Goal: Communication & Community: Answer question/provide support

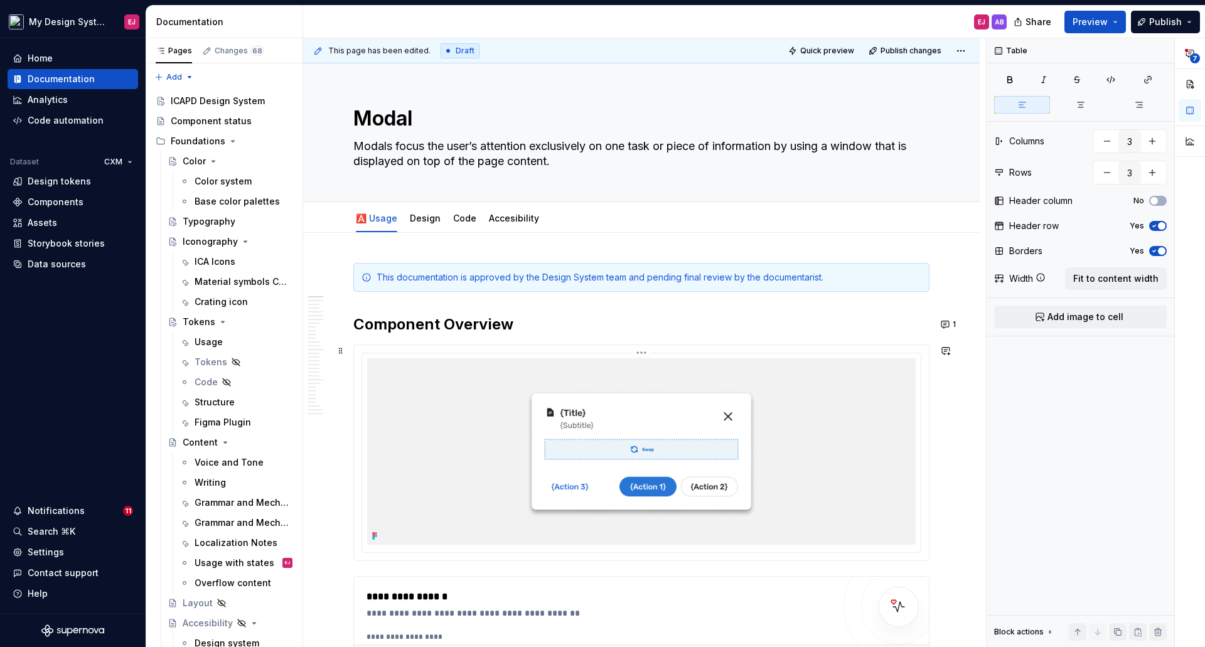
type textarea "*"
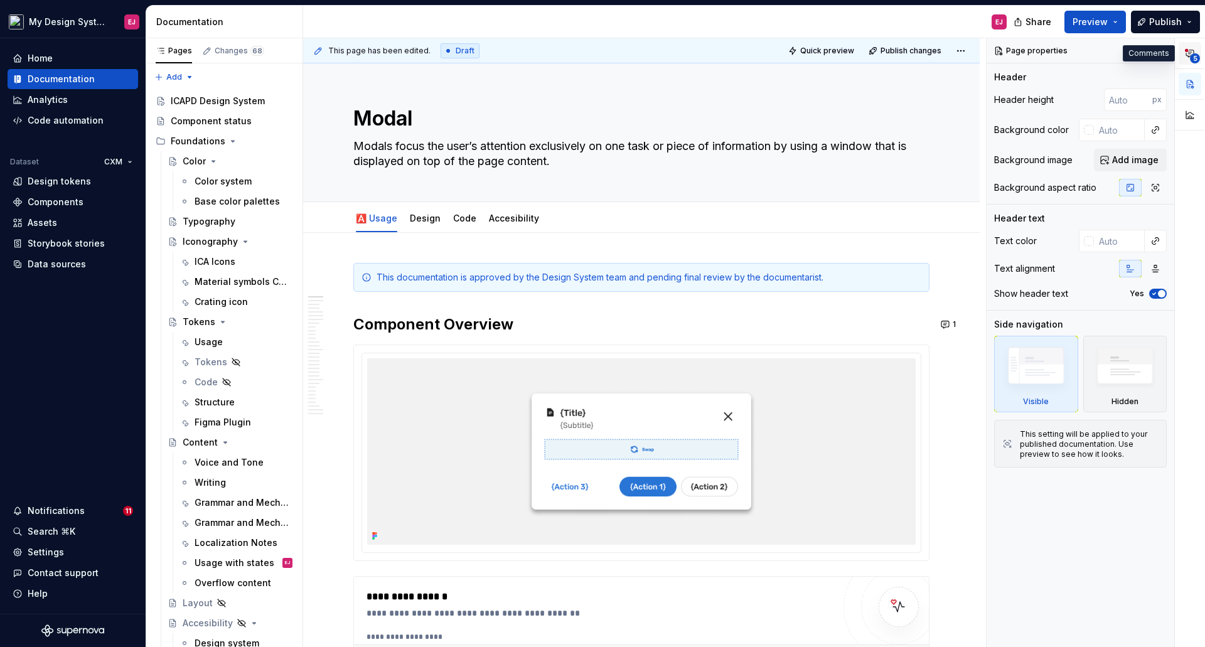
click at [1197, 58] on span "5" at bounding box center [1195, 58] width 10 height 10
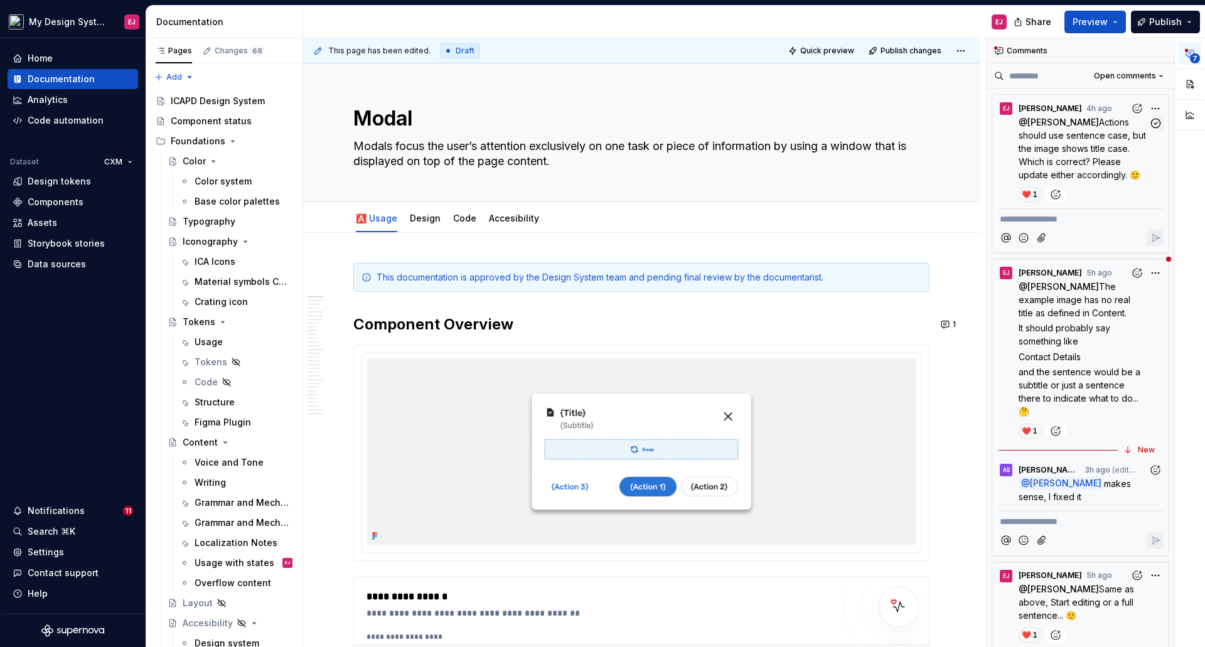
click at [1071, 131] on span "Actions should use sentence case, but the image shows title case. Which is corr…" at bounding box center [1084, 148] width 130 height 63
click at [1057, 166] on span "Actions should use sentence case, but the image shows title case. Which is corr…" at bounding box center [1084, 148] width 130 height 63
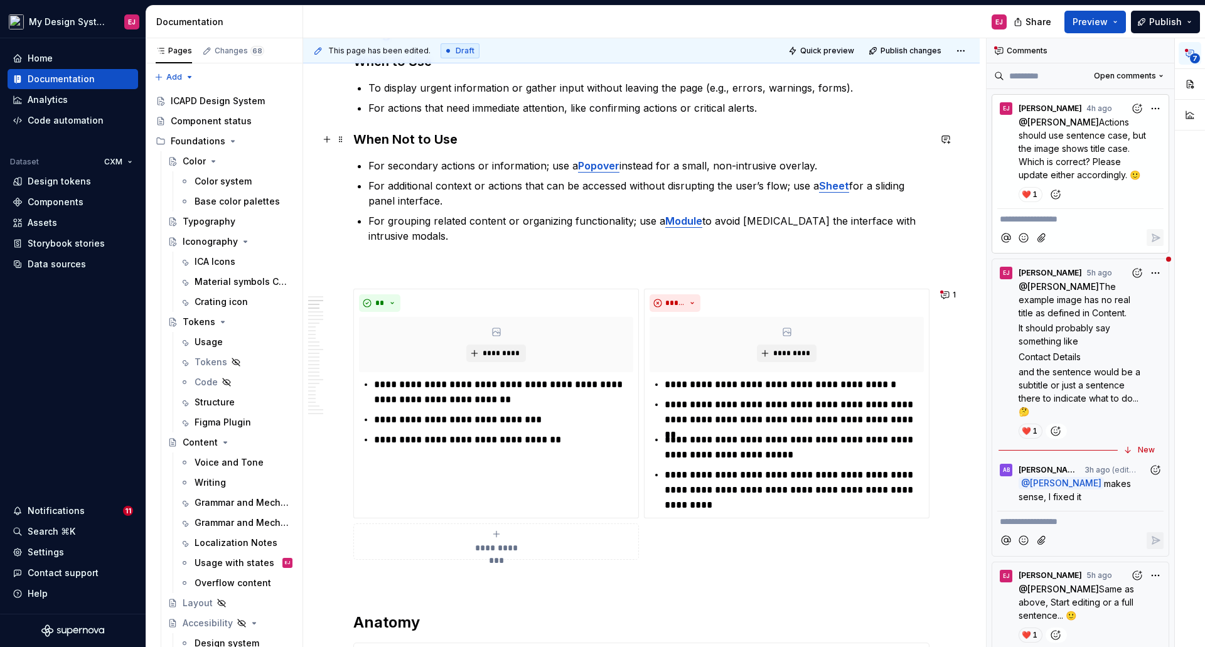
scroll to position [1130, 0]
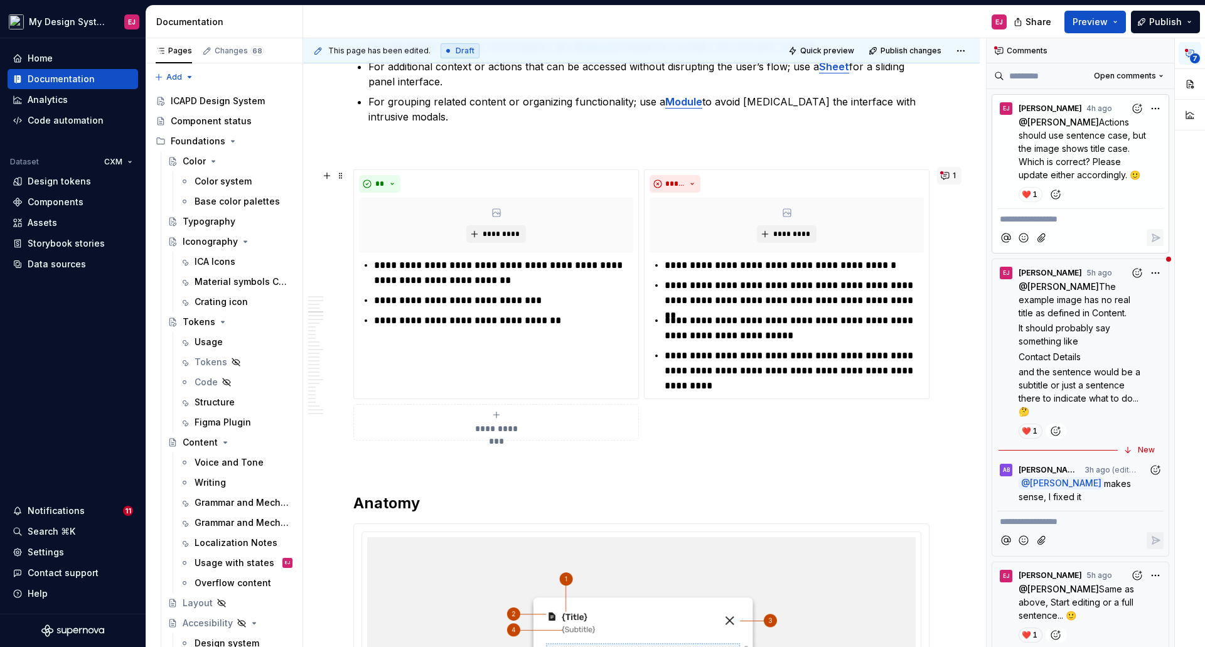
click at [946, 178] on button "1" at bounding box center [949, 176] width 24 height 18
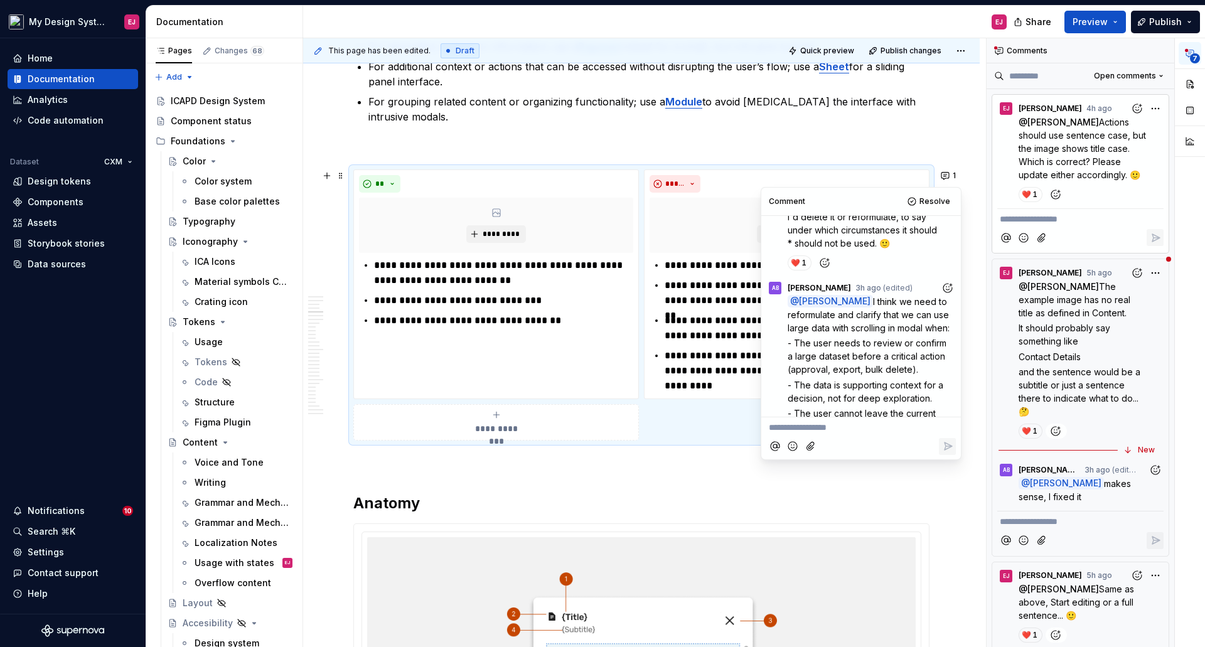
scroll to position [188, 0]
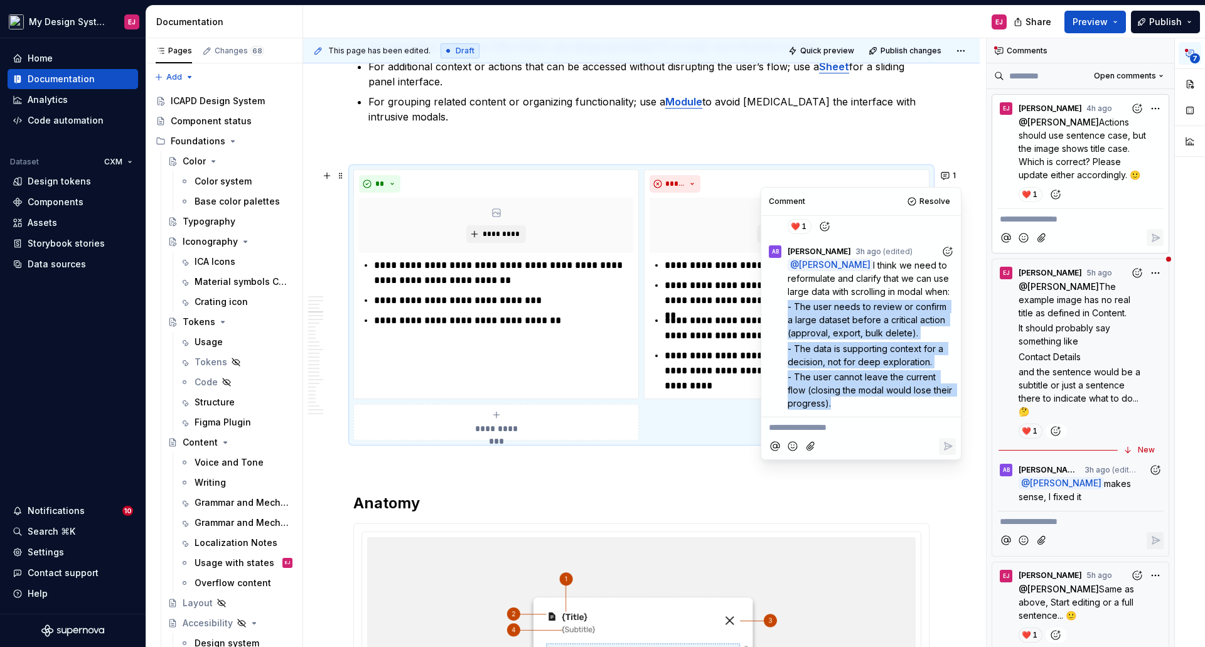
drag, startPoint x: 855, startPoint y: 403, endPoint x: 785, endPoint y: 308, distance: 118.0
click at [785, 308] on div "@ Eva Janečková I think we need to reformulate and clarify that we can use larg…" at bounding box center [861, 335] width 190 height 152
copy div "- The user needs to review or confirm a large dataset before a critical action …"
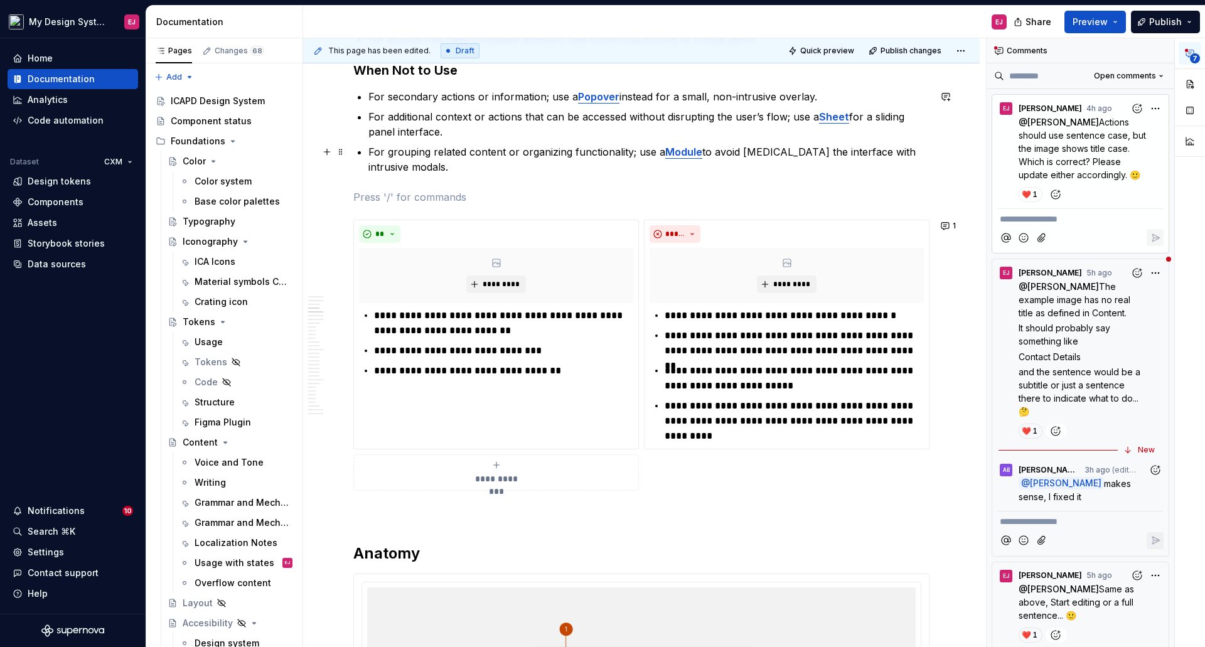
scroll to position [1004, 0]
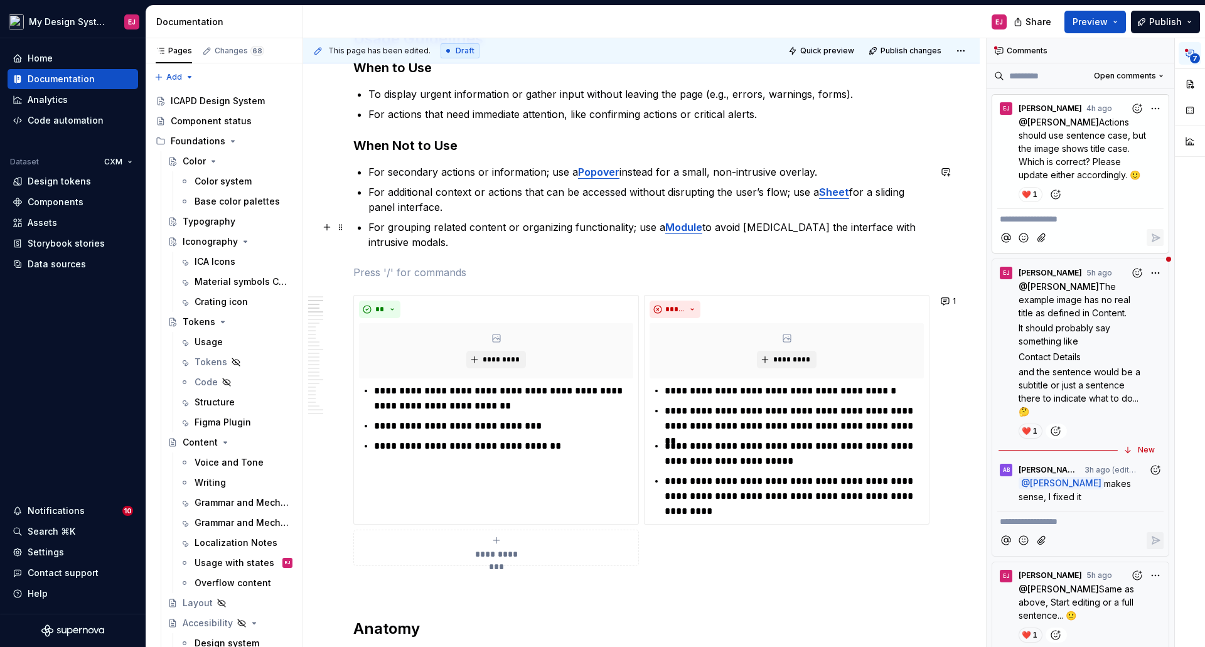
type textarea "*"
click at [409, 245] on p "For grouping related content or organizing functionality; use a Module to avoid…" at bounding box center [648, 235] width 561 height 30
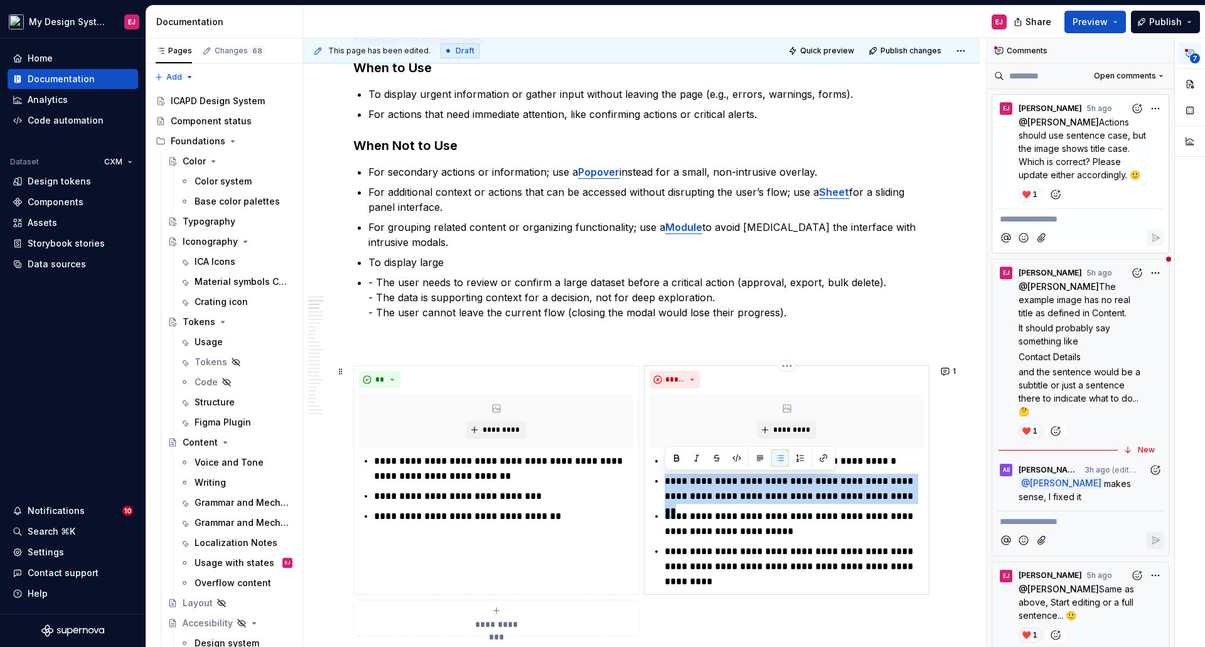
drag, startPoint x: 906, startPoint y: 498, endPoint x: 700, endPoint y: 589, distance: 225.1
click at [662, 475] on div "**********" at bounding box center [787, 522] width 274 height 136
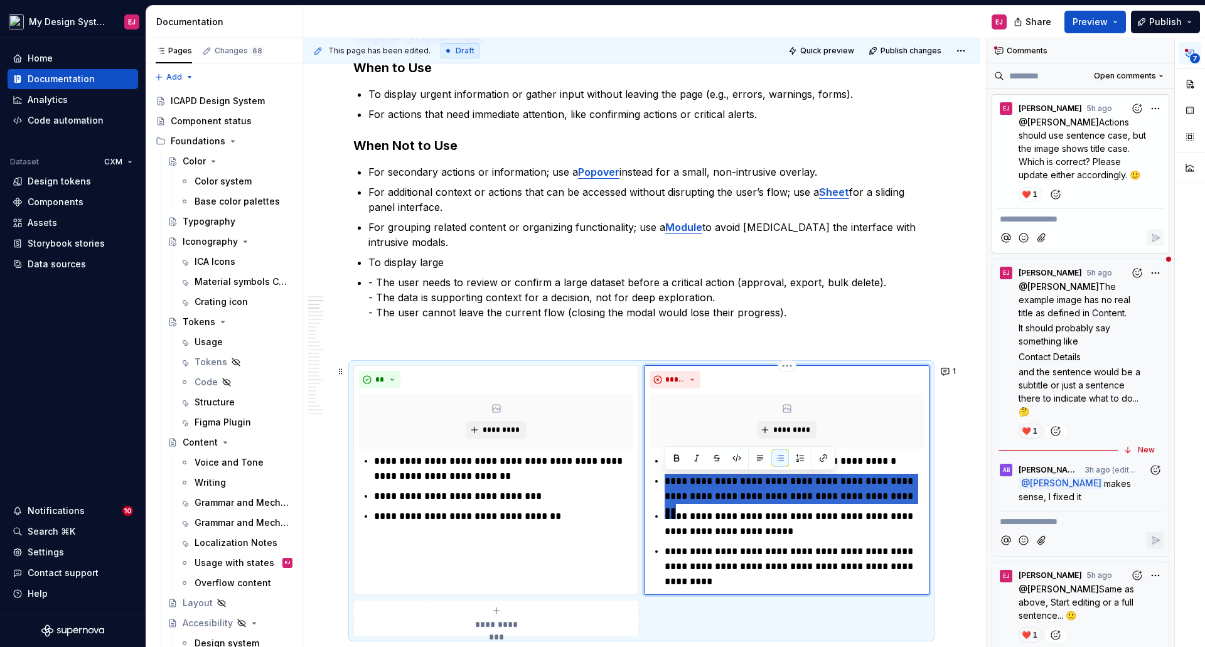
type textarea "*"
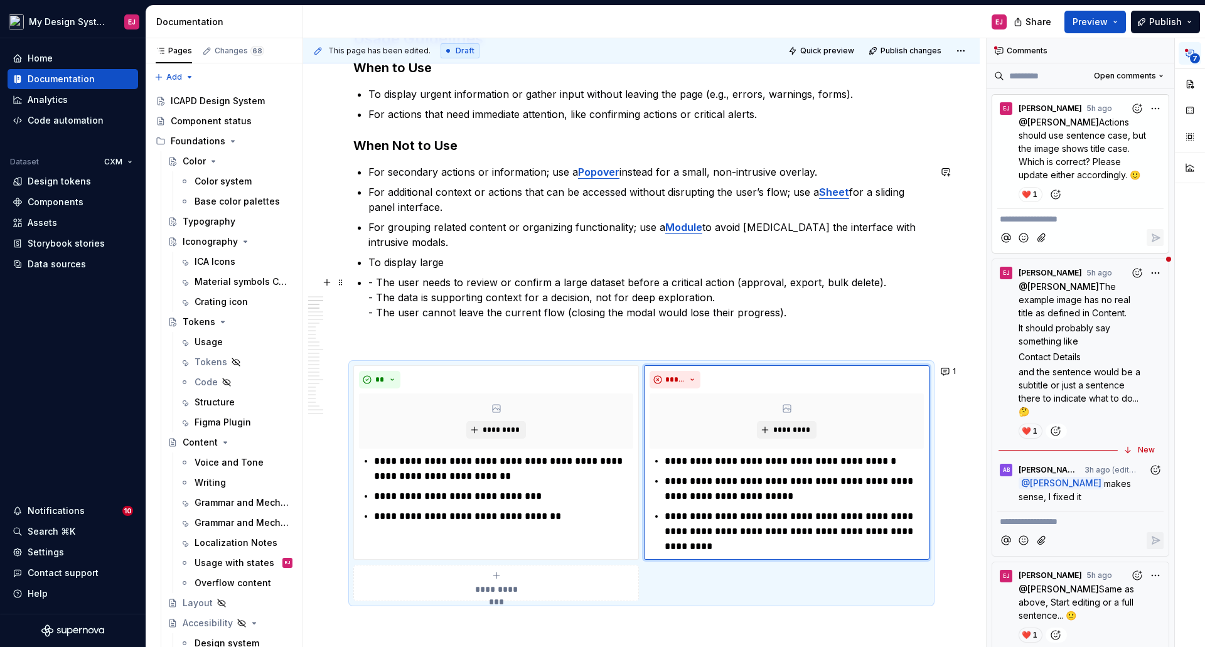
click at [471, 269] on p "To display large" at bounding box center [648, 262] width 561 height 15
click at [460, 262] on p "To display large" at bounding box center [648, 262] width 561 height 15
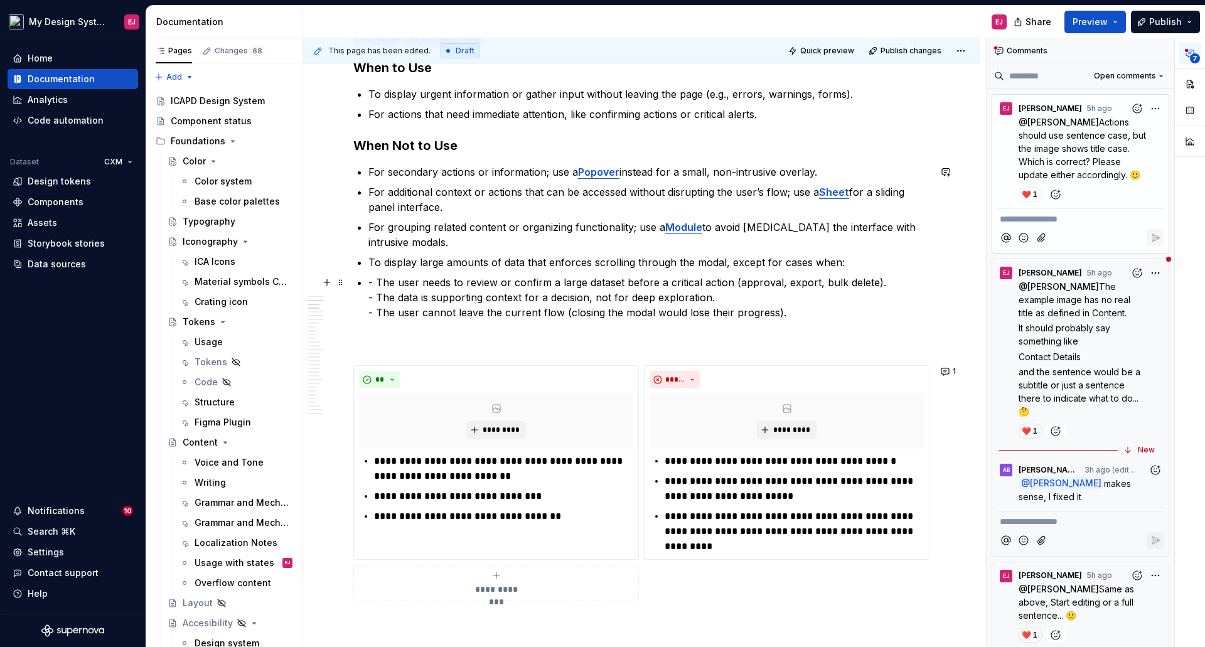
click at [1192, 52] on icon "button" at bounding box center [1190, 53] width 8 height 7
click at [368, 284] on p "- The user needs to review or confirm a large dataset before a critical action …" at bounding box center [648, 297] width 561 height 45
click at [1186, 82] on button "button" at bounding box center [1190, 84] width 23 height 23
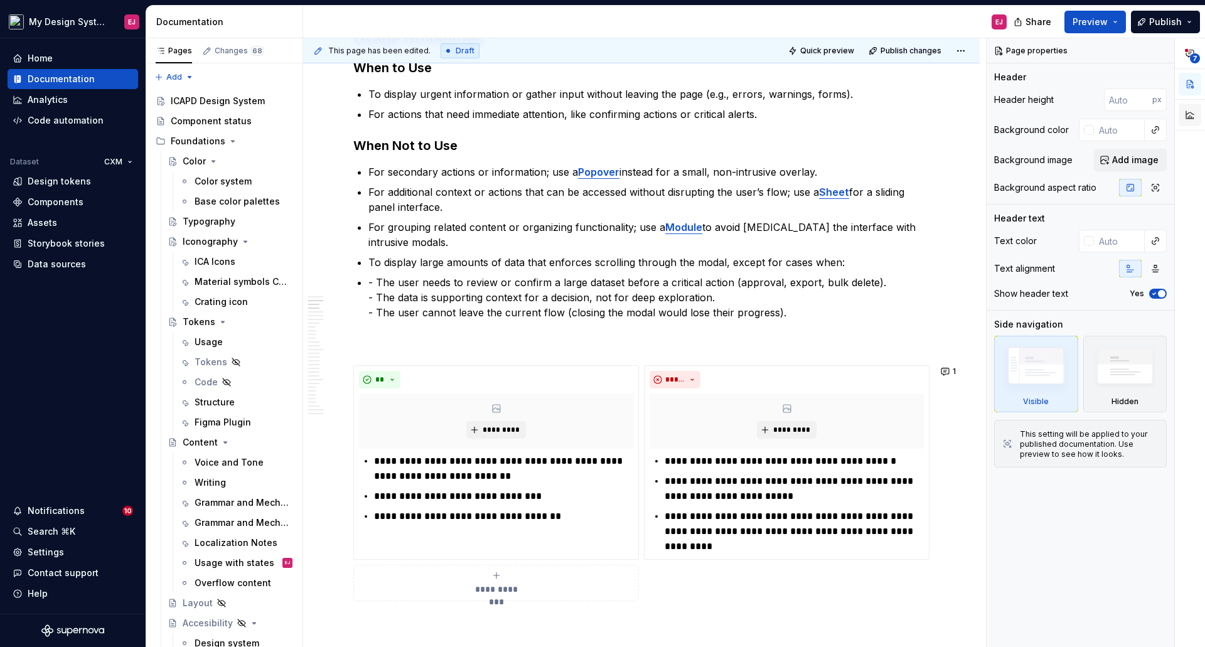
click at [1189, 117] on button "button" at bounding box center [1190, 115] width 23 height 23
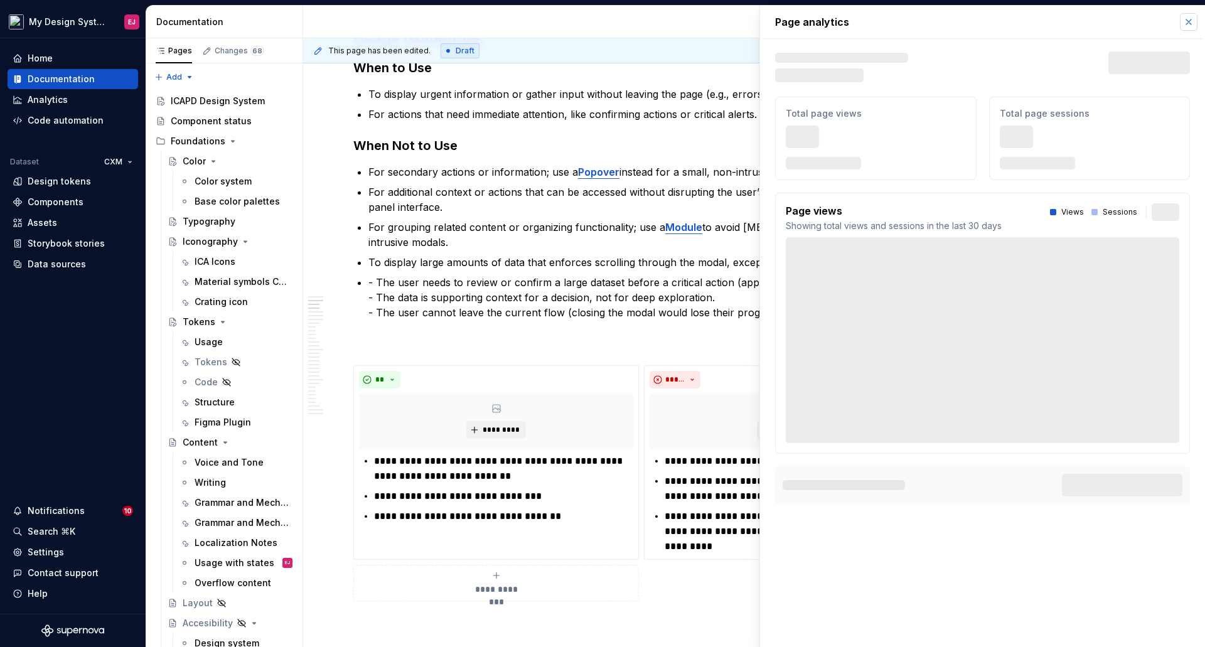
click at [1187, 22] on button "button" at bounding box center [1189, 22] width 18 height 18
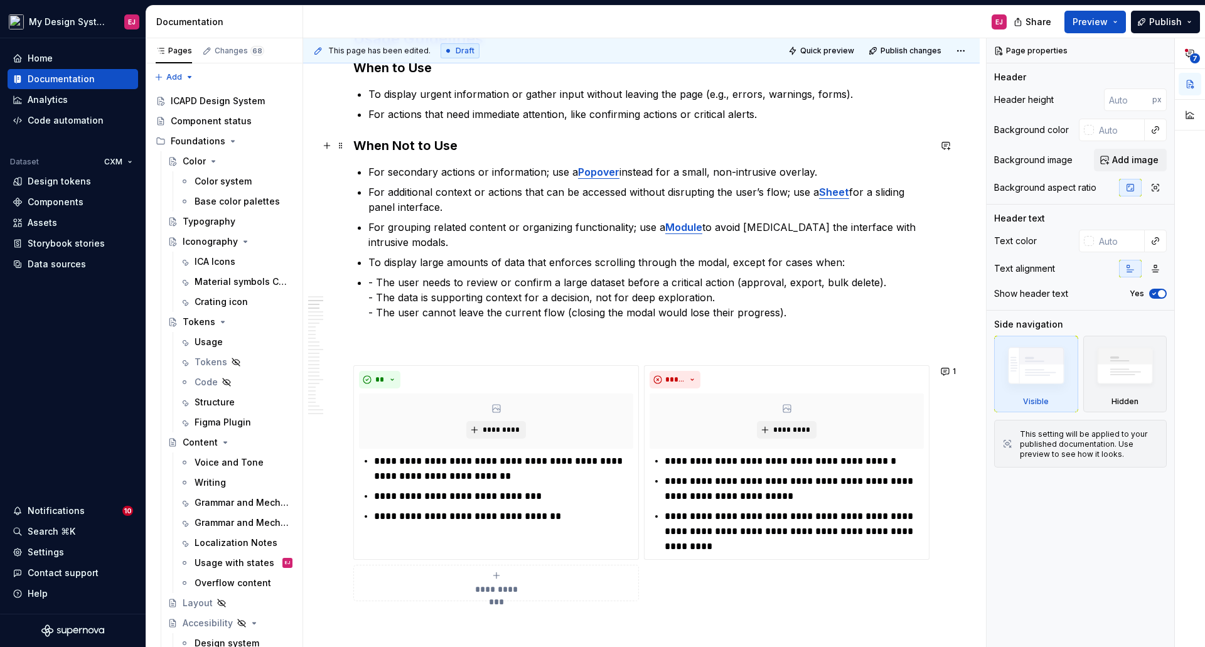
click at [442, 140] on strong "When Not to Use" at bounding box center [405, 145] width 104 height 15
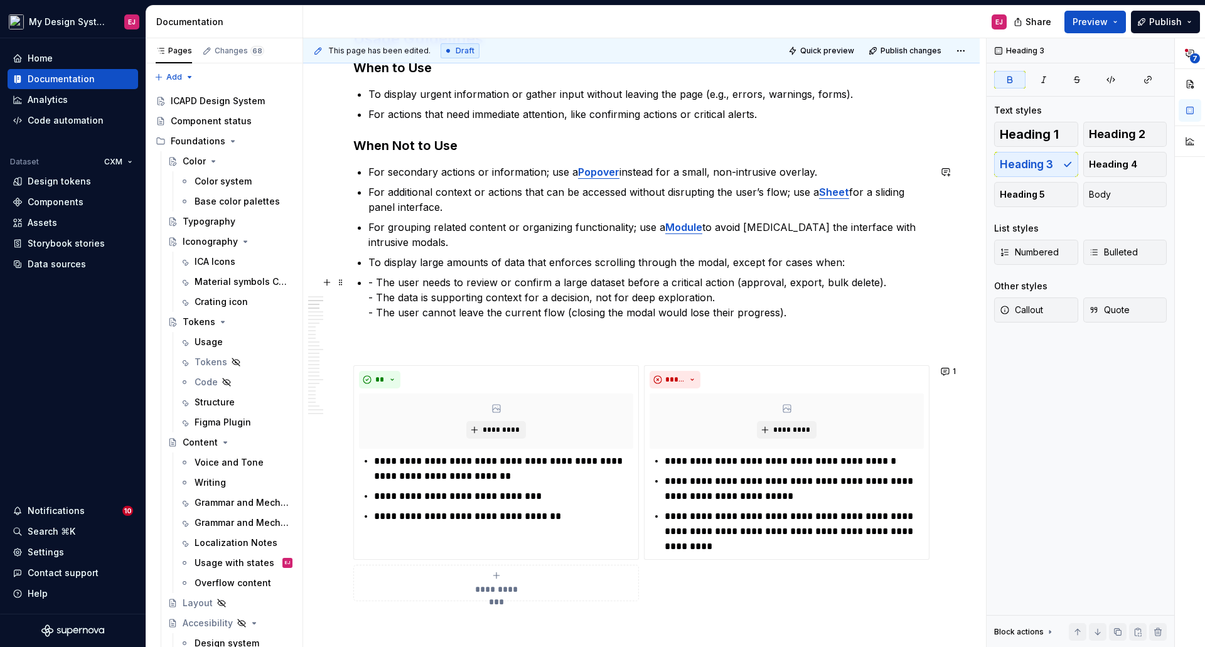
click at [368, 282] on p "- The user needs to review or confirm a large dataset before a critical action …" at bounding box center [648, 297] width 561 height 45
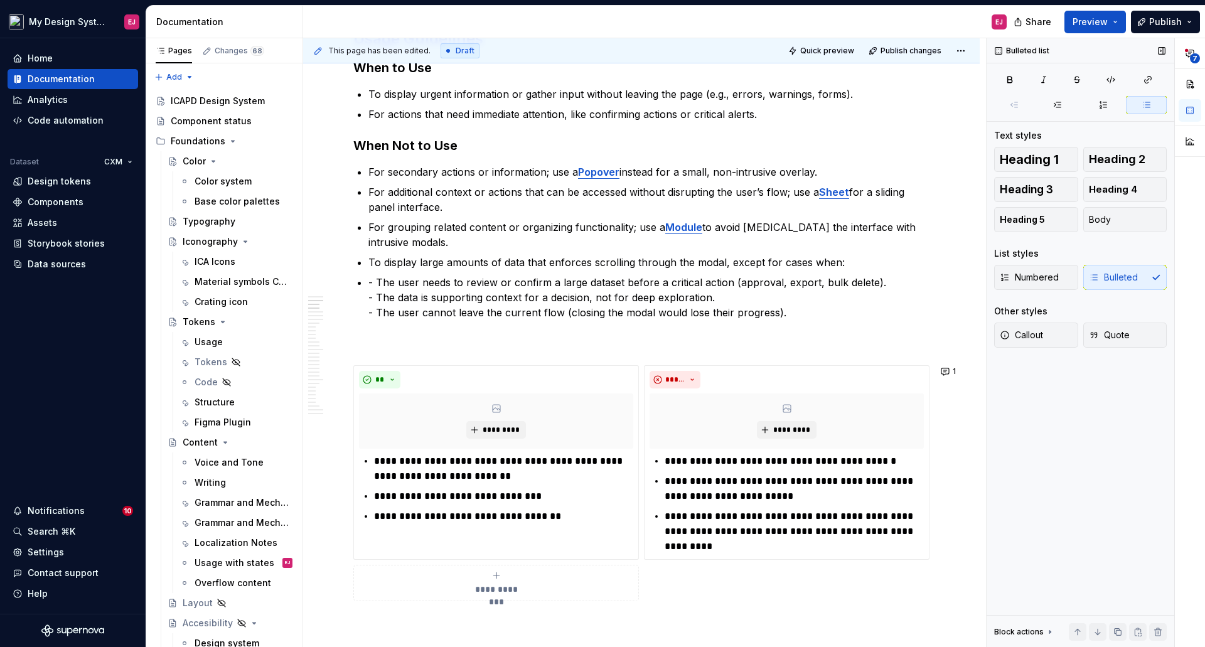
click at [1113, 270] on div "Numbered Bulleted" at bounding box center [1080, 277] width 173 height 25
click at [1116, 279] on div "Numbered Bulleted" at bounding box center [1080, 277] width 173 height 25
click at [1157, 276] on div "Numbered Bulleted" at bounding box center [1080, 277] width 173 height 25
click at [420, 284] on p "- The user needs to review or confirm a large dataset before a critical action …" at bounding box center [648, 297] width 561 height 45
click at [1101, 278] on div "Numbered Bulleted" at bounding box center [1080, 277] width 173 height 25
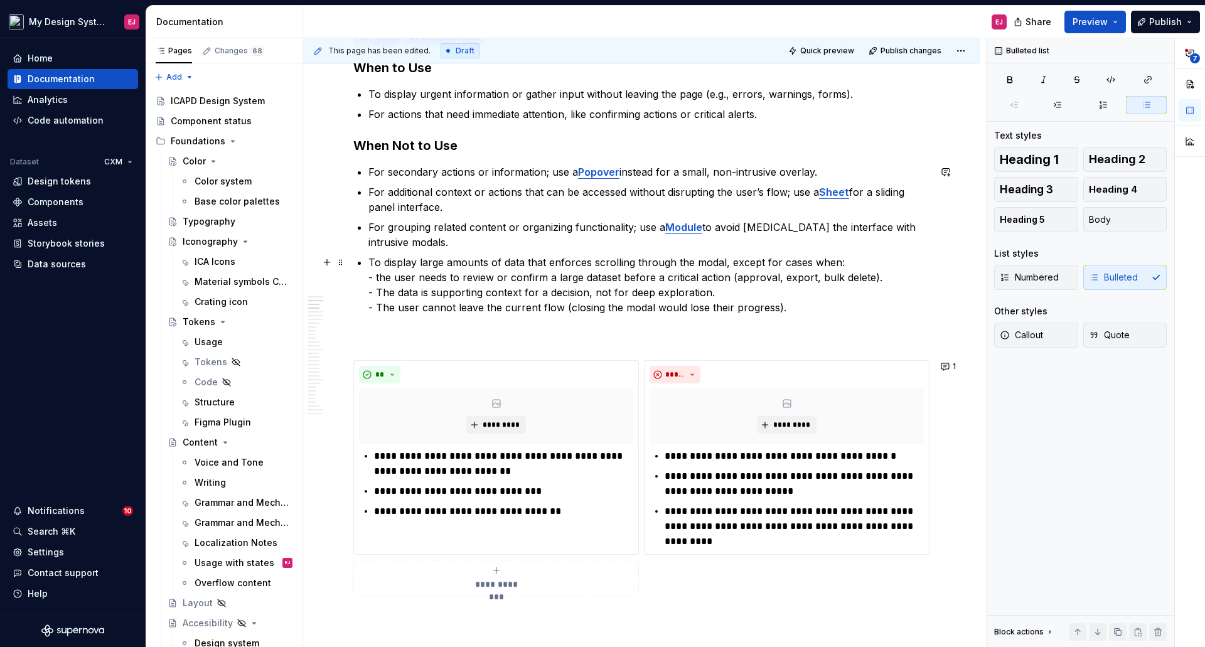
drag, startPoint x: 377, startPoint y: 292, endPoint x: 383, endPoint y: 312, distance: 20.6
click at [378, 296] on p "To display large amounts of data that enforces scrolling through the modal, exc…" at bounding box center [648, 285] width 561 height 60
click at [427, 293] on p "To display large amounts of data that enforces scrolling through the modal, exc…" at bounding box center [648, 285] width 561 height 60
click at [382, 305] on p "To display large amounts of data that enforces scrolling through the modal, exc…" at bounding box center [648, 285] width 561 height 60
type textarea "*"
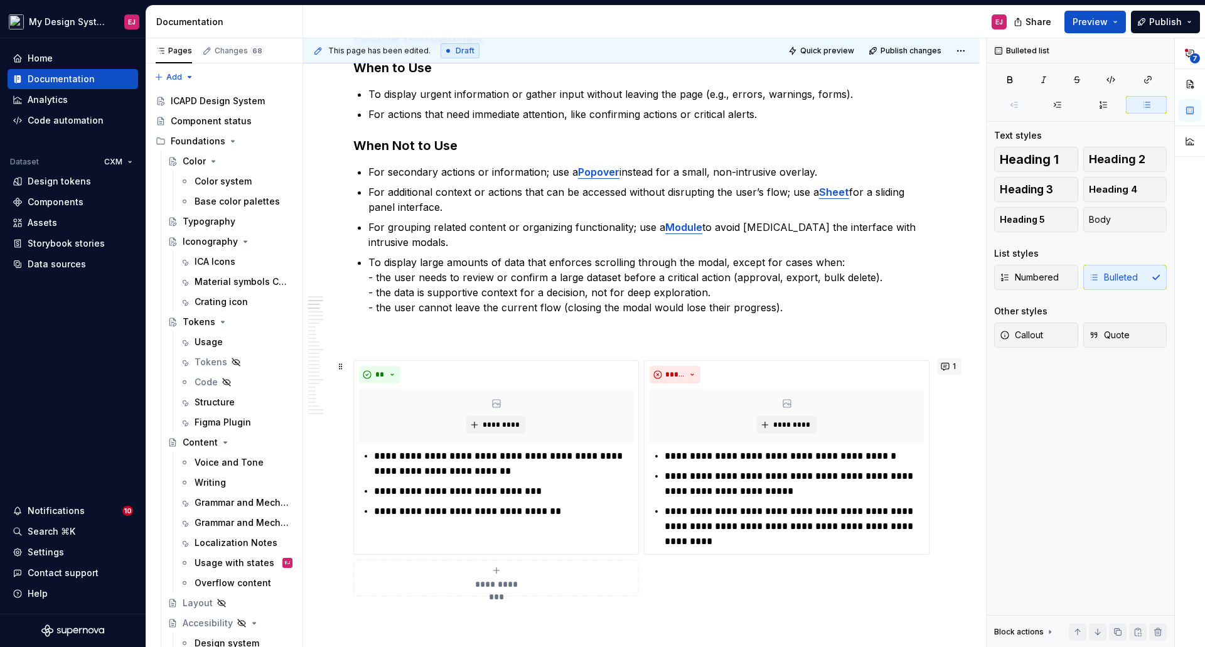
click at [947, 362] on button "1" at bounding box center [949, 367] width 24 height 18
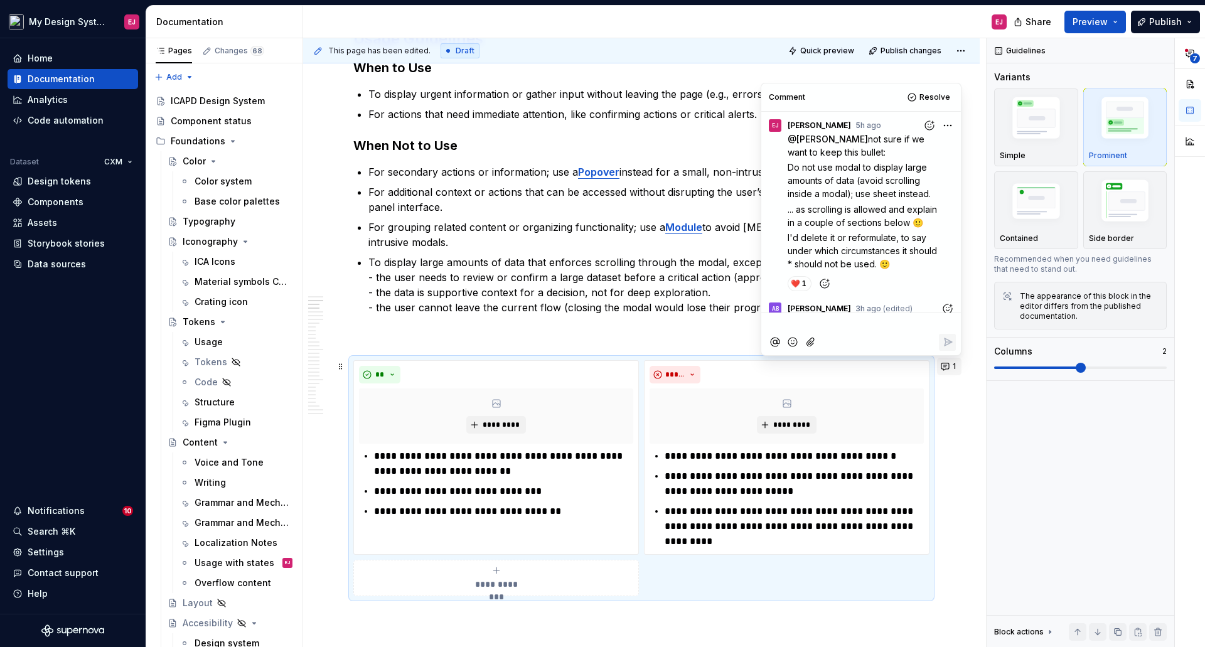
scroll to position [188, 0]
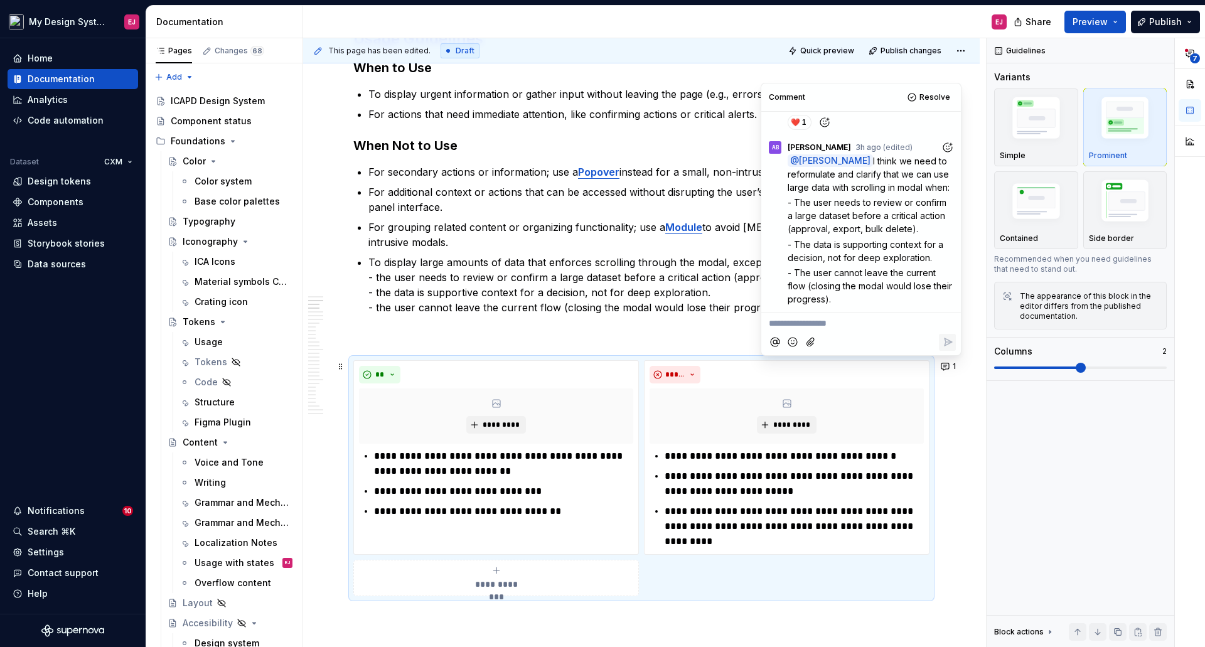
click at [778, 340] on icon "Mention someone" at bounding box center [775, 342] width 13 height 13
click at [822, 267] on span "[PERSON_NAME]" at bounding box center [812, 271] width 72 height 13
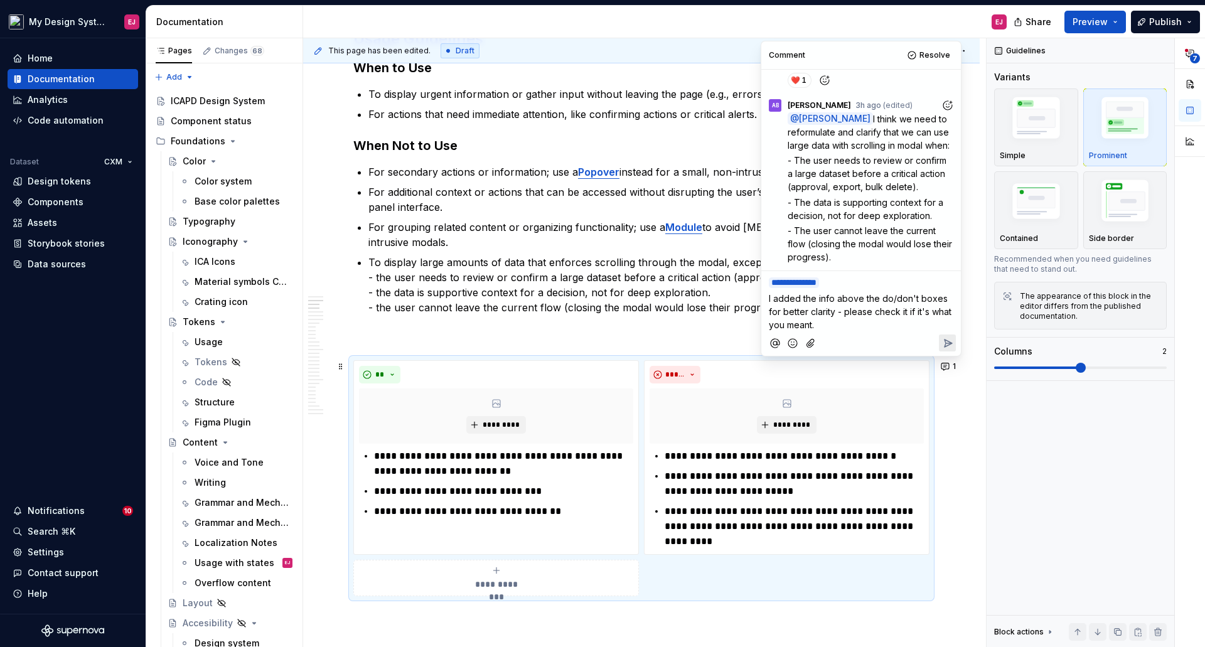
click at [791, 341] on circle "Add emoji" at bounding box center [791, 341] width 1 height 1
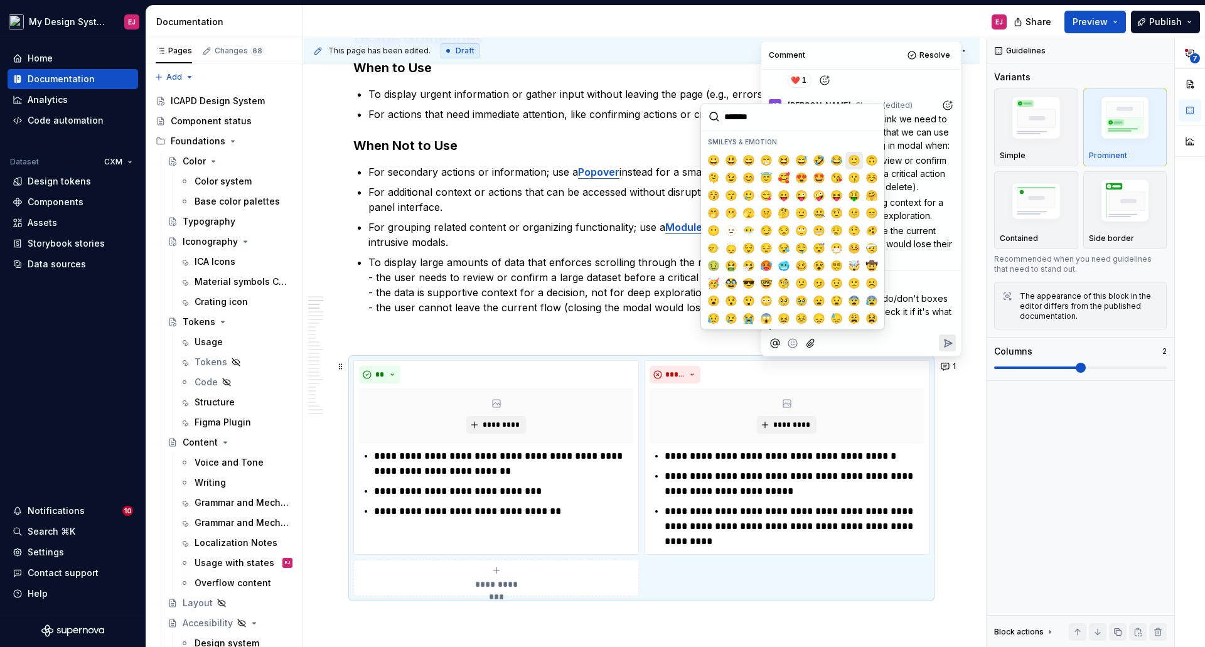
click at [853, 158] on span "🙂" at bounding box center [854, 160] width 10 height 13
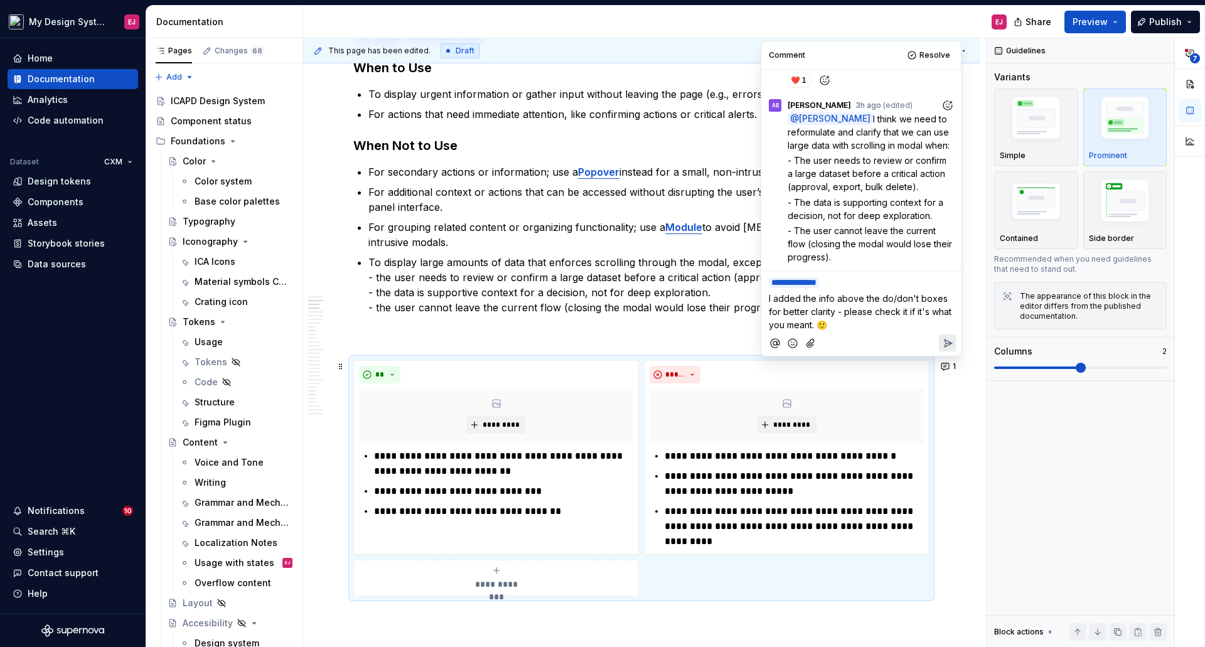
click at [950, 344] on icon "Reply" at bounding box center [947, 343] width 13 height 13
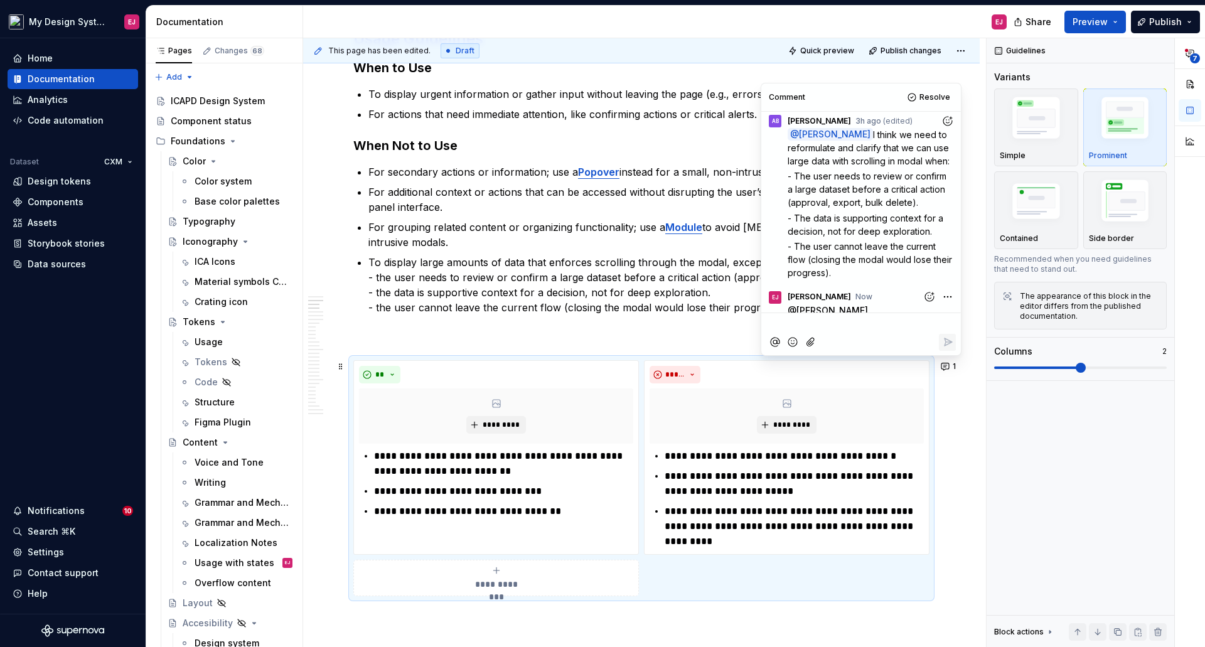
scroll to position [267, 0]
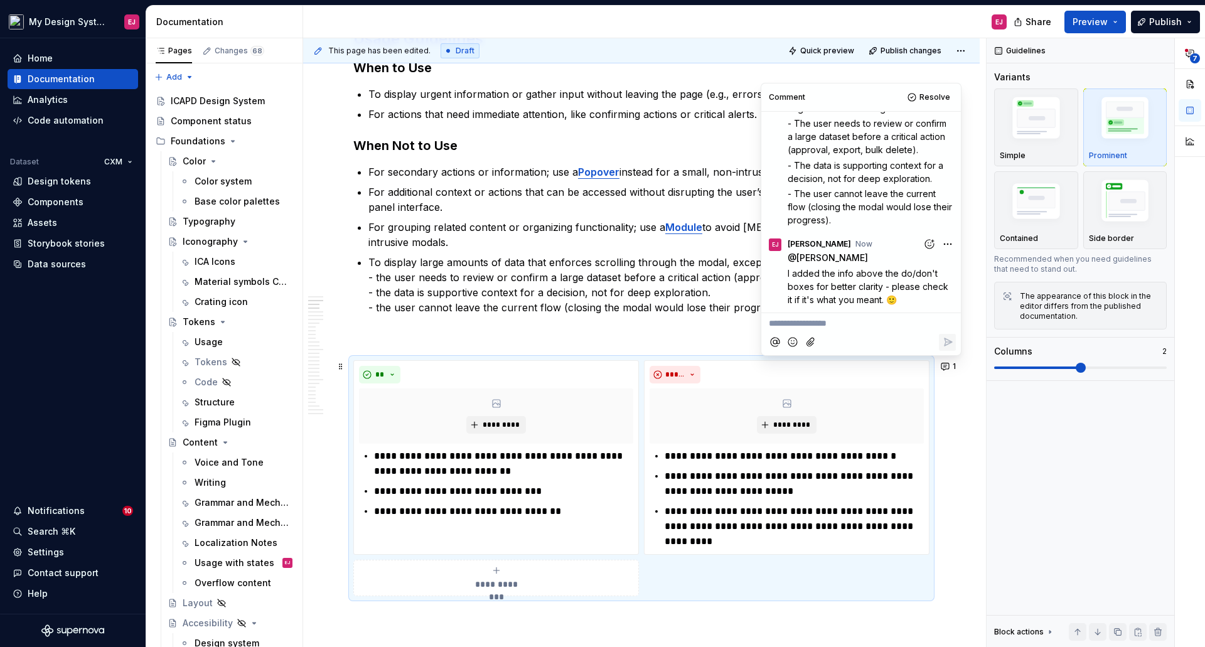
click at [951, 407] on div "**********" at bounding box center [644, 342] width 683 height 609
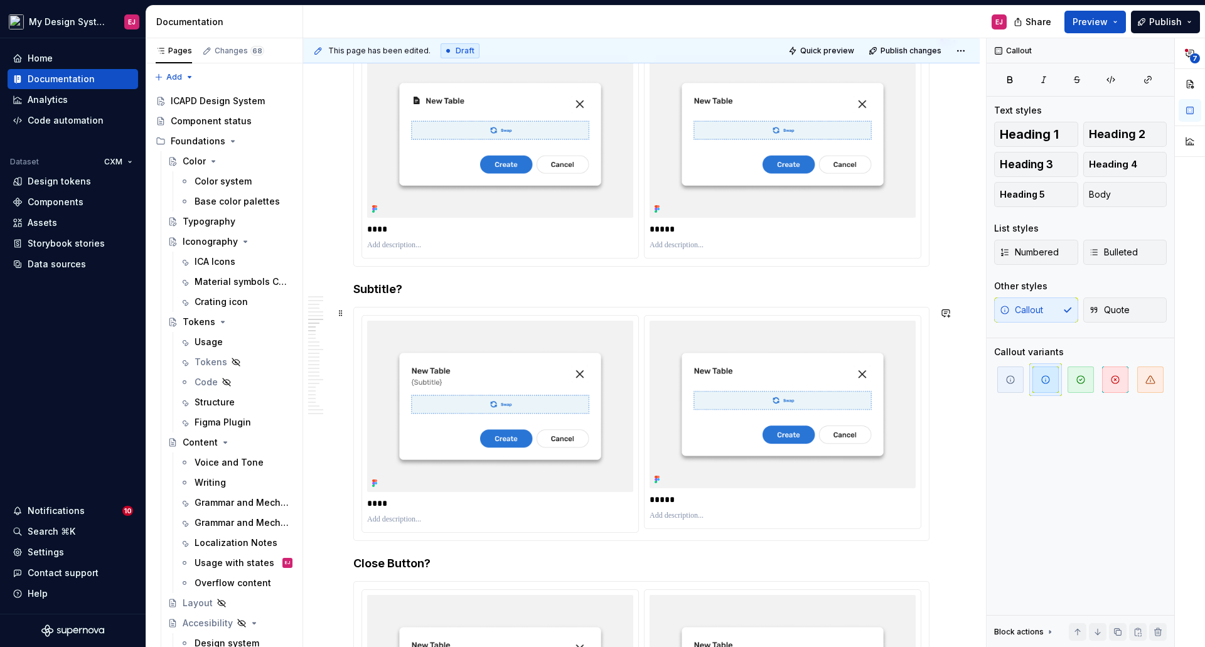
scroll to position [3577, 0]
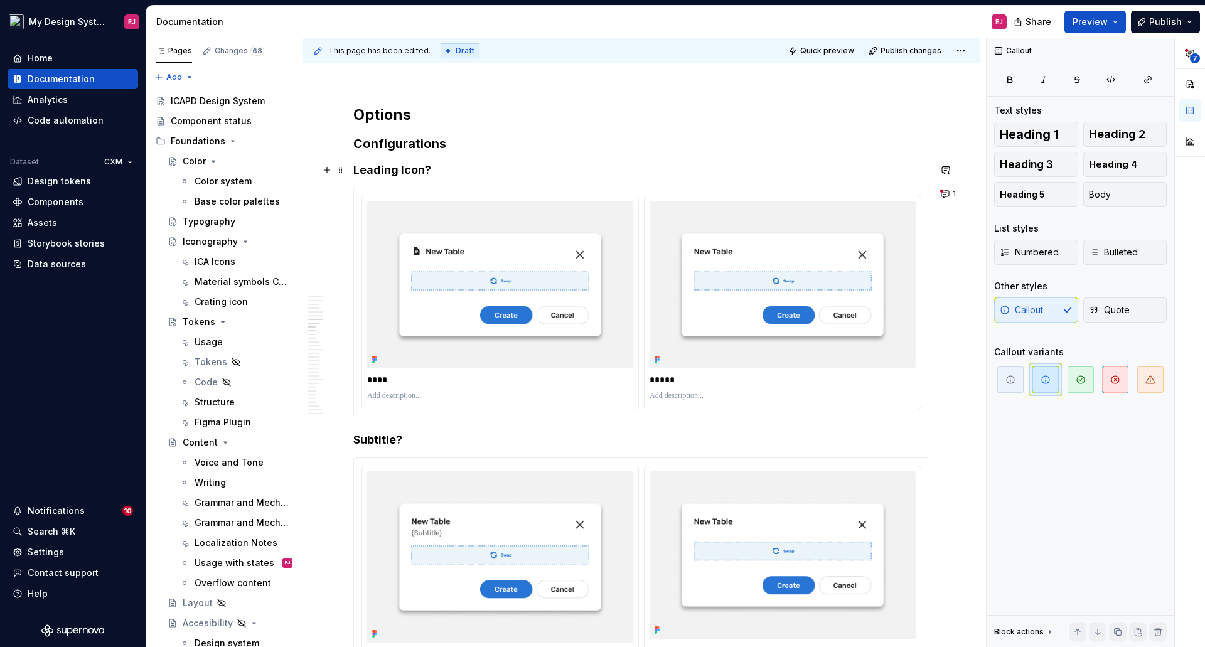
drag, startPoint x: 431, startPoint y: 169, endPoint x: 432, endPoint y: 175, distance: 6.6
click at [431, 169] on h4 "Leading Icon?" at bounding box center [641, 170] width 576 height 15
click at [407, 437] on h4 "Subtitle?" at bounding box center [641, 439] width 576 height 15
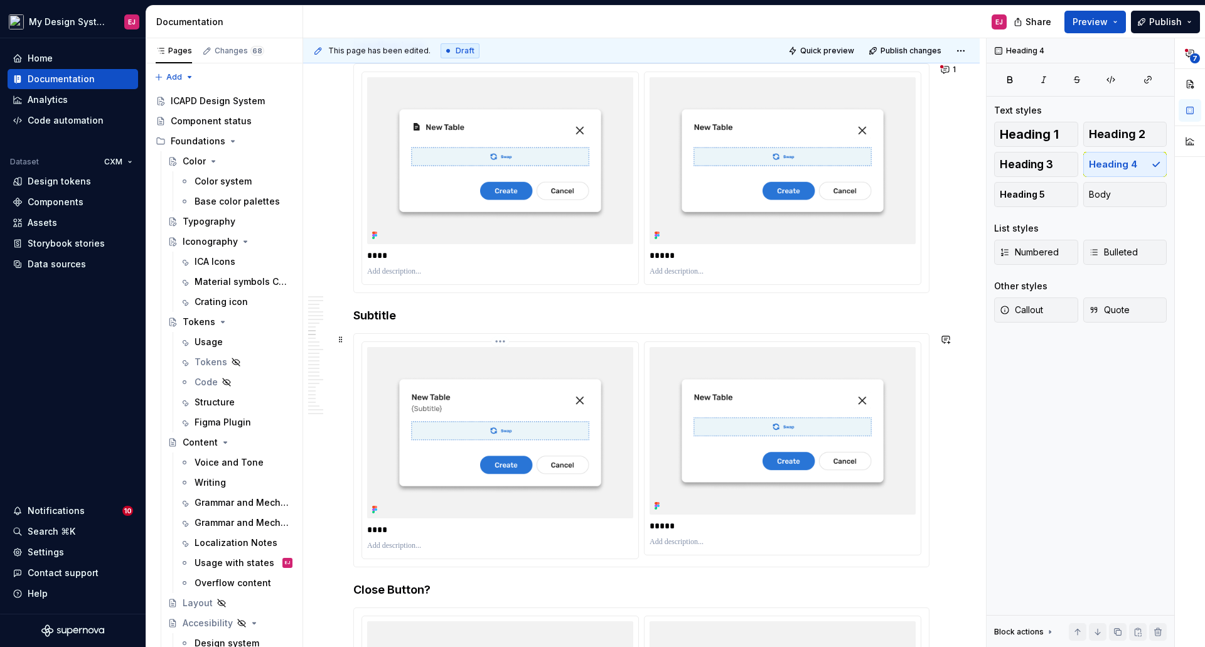
scroll to position [3828, 0]
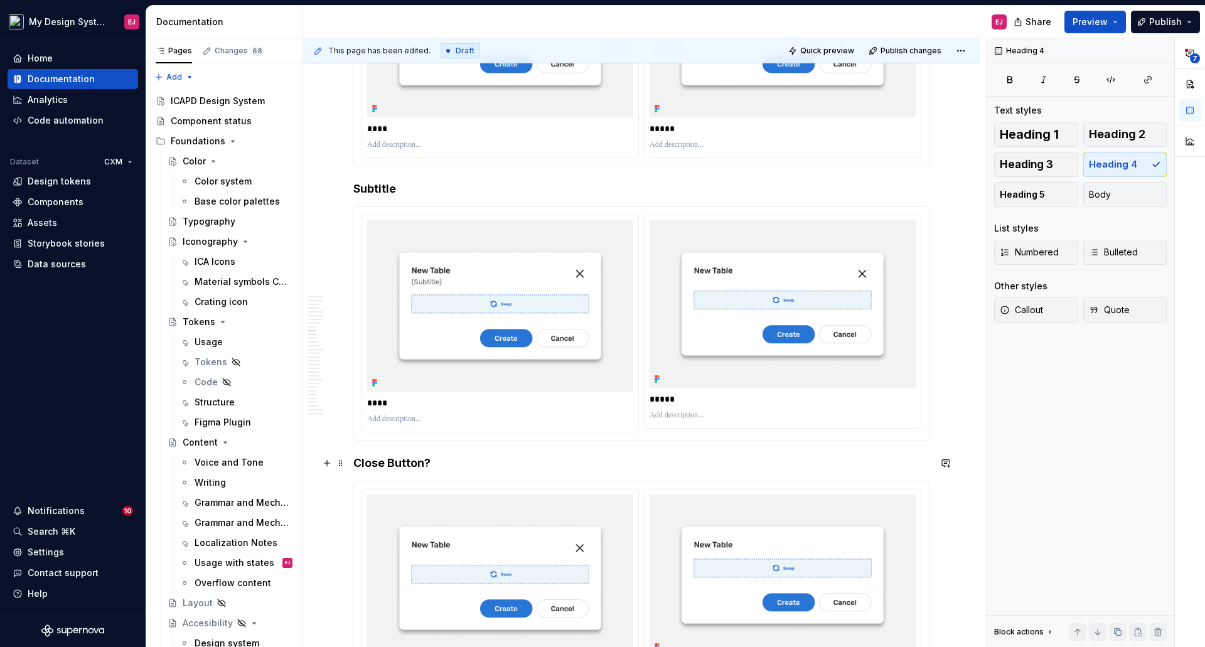
click at [439, 458] on h4 "Close Button?" at bounding box center [641, 463] width 576 height 15
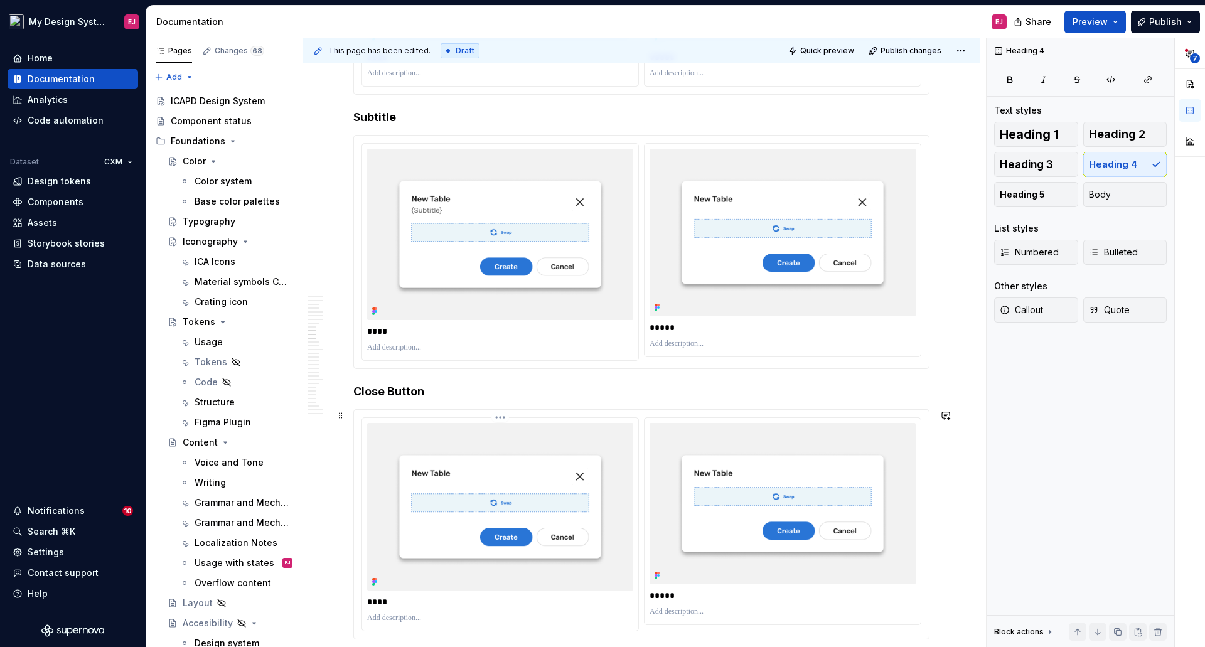
scroll to position [4079, 0]
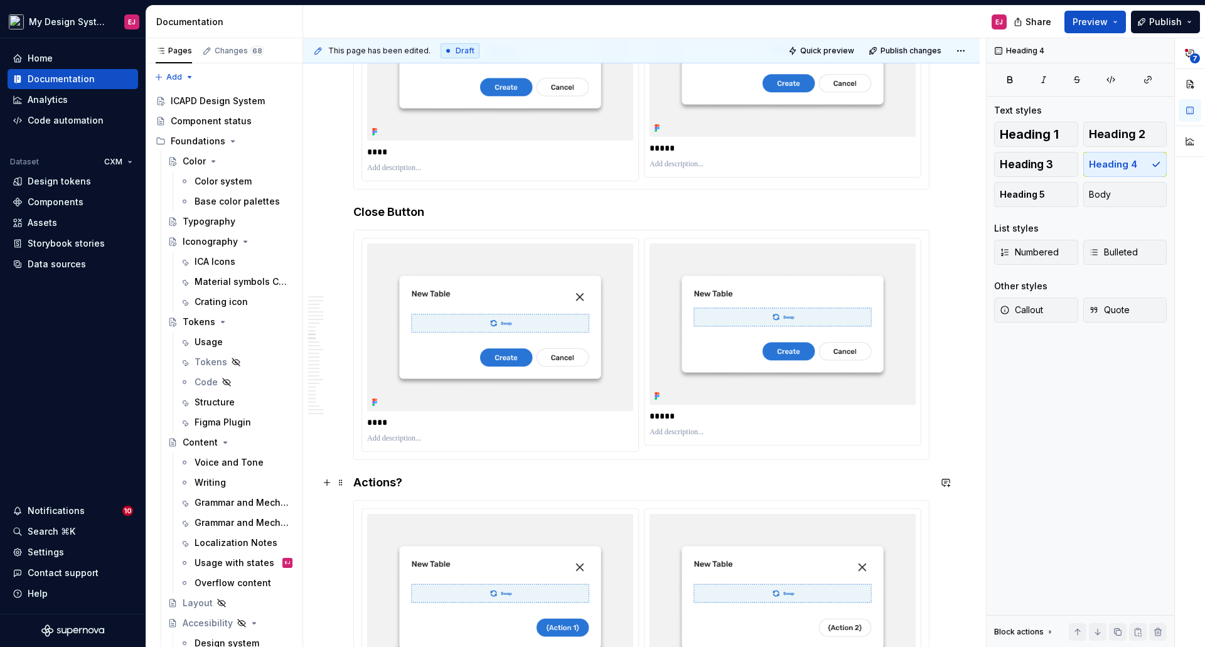
click at [431, 481] on h4 "Actions?" at bounding box center [641, 482] width 576 height 15
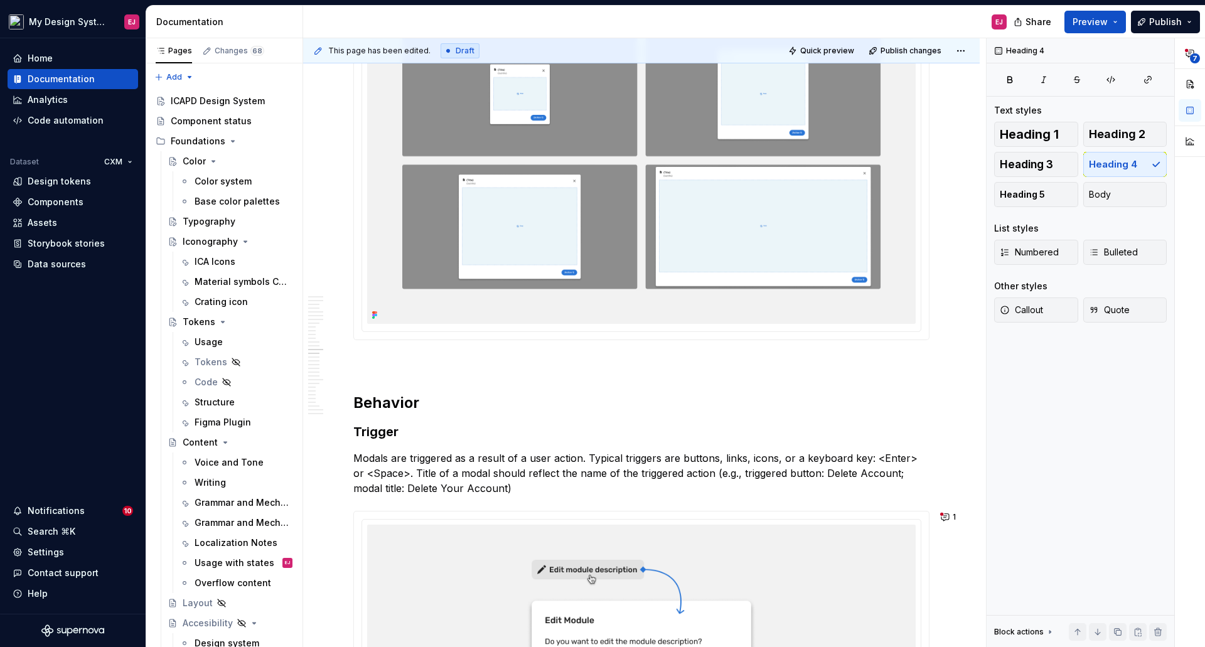
scroll to position [6025, 0]
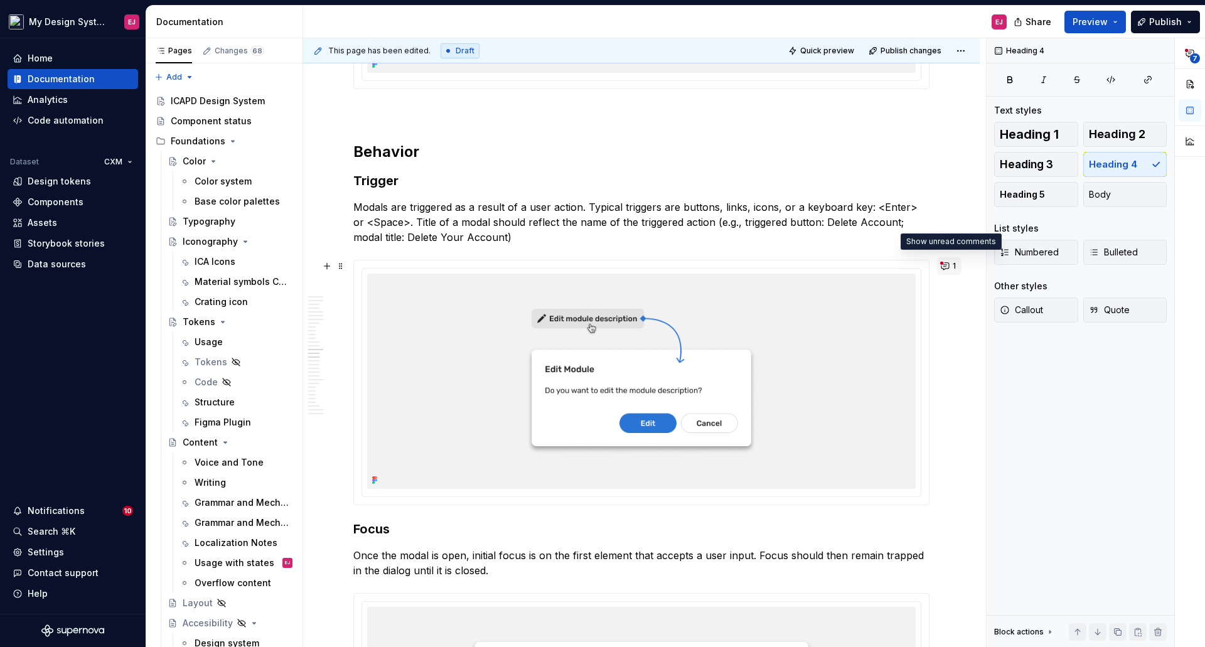
click at [944, 264] on button "1" at bounding box center [949, 266] width 24 height 18
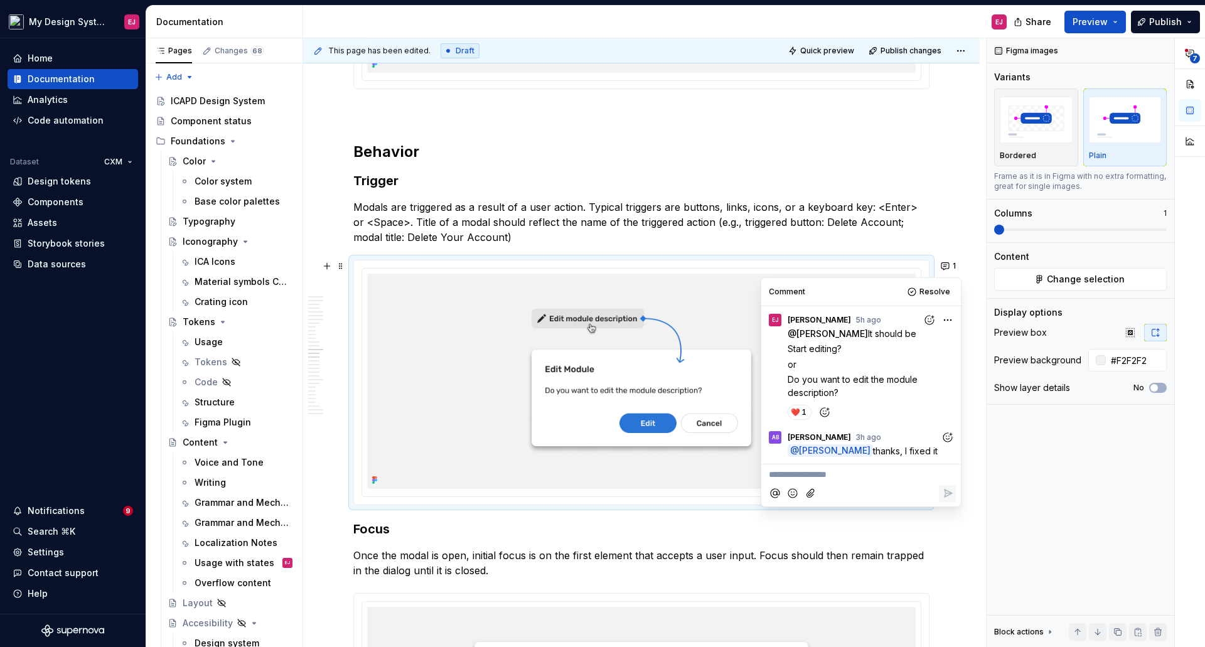
click at [930, 294] on span "Resolve" at bounding box center [934, 292] width 31 height 10
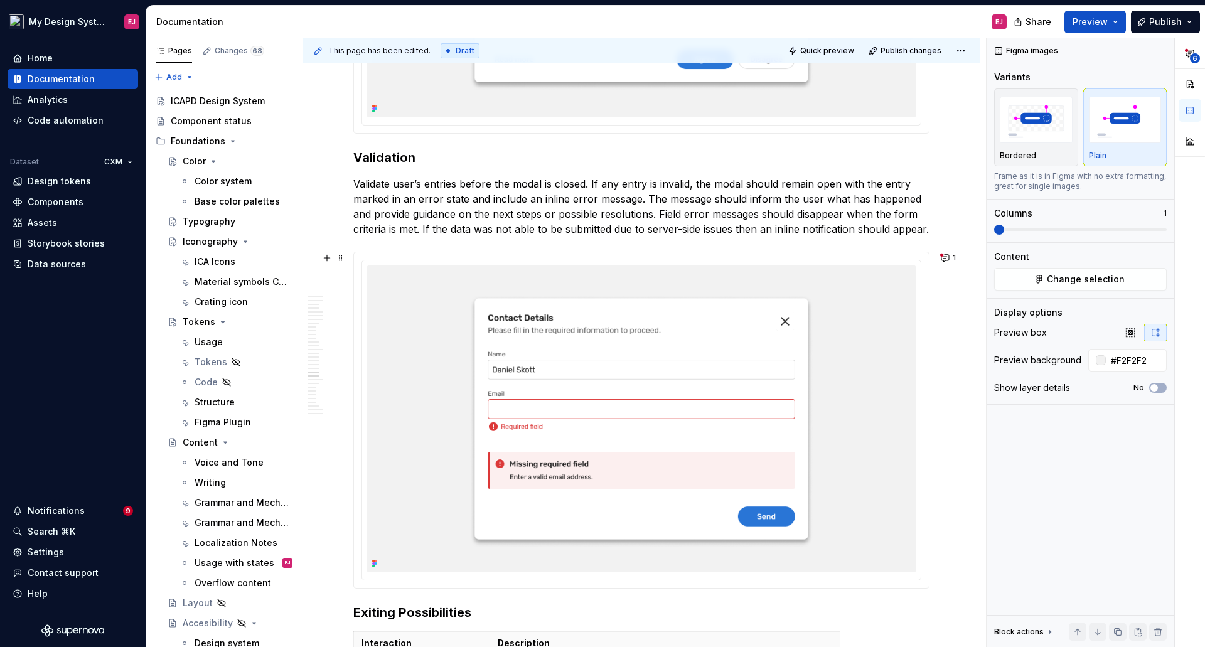
scroll to position [8347, 0]
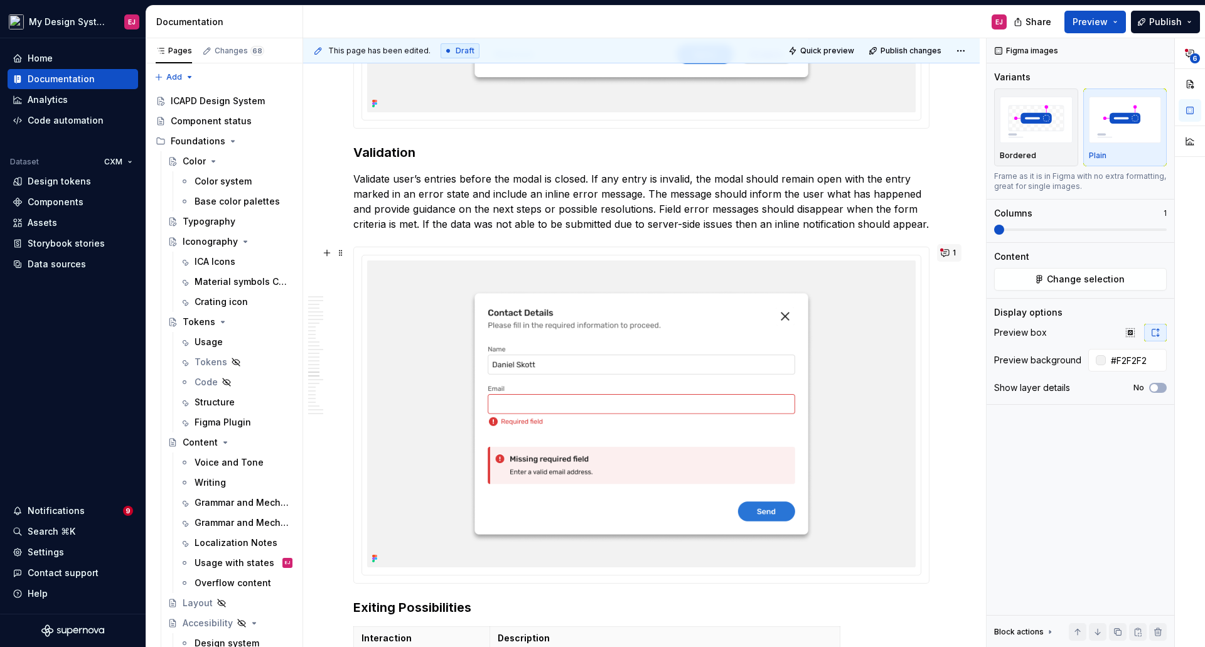
click at [944, 254] on button "1" at bounding box center [949, 253] width 24 height 18
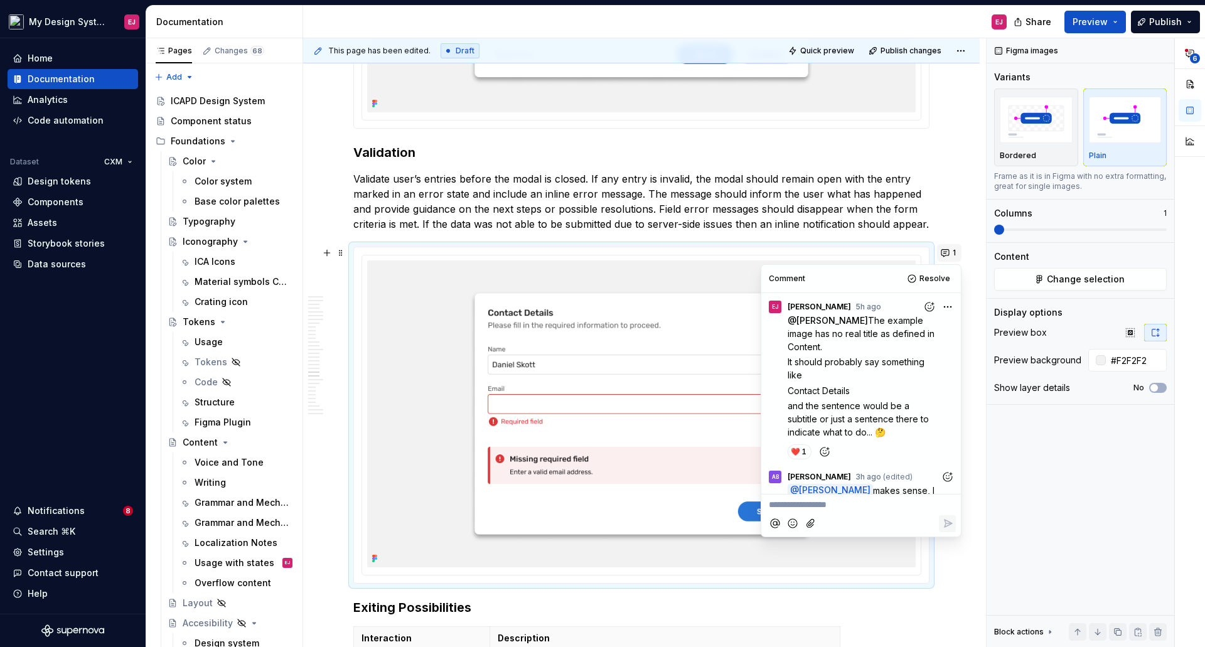
scroll to position [23, 0]
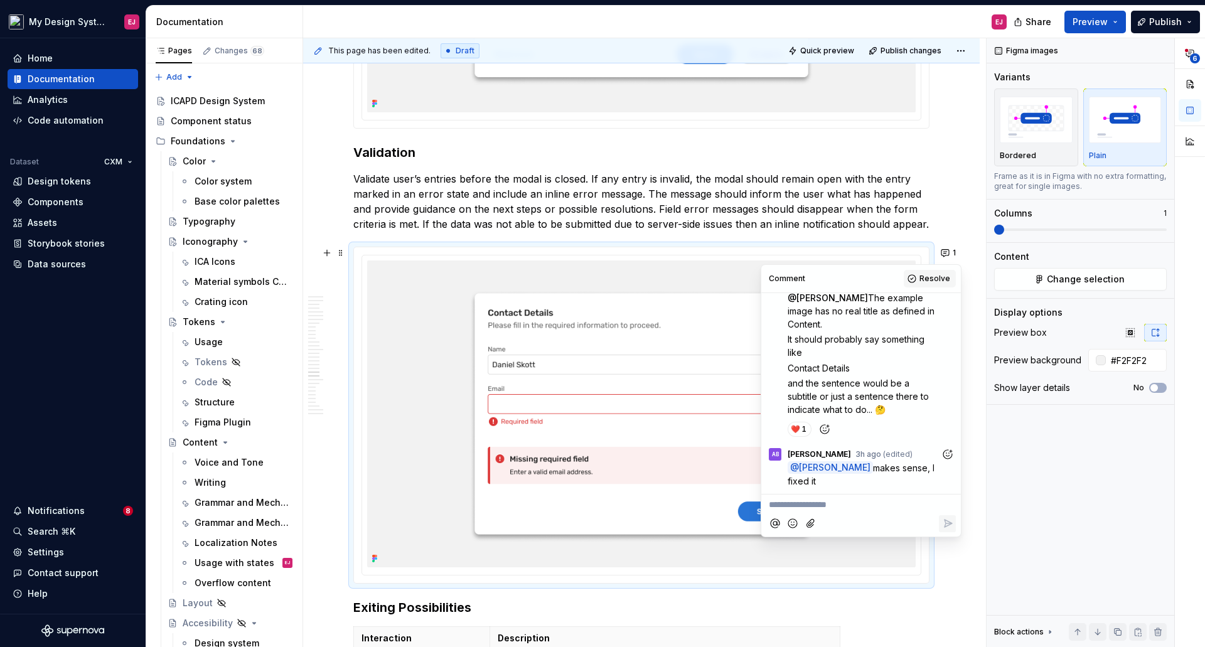
click at [928, 281] on span "Resolve" at bounding box center [934, 279] width 31 height 10
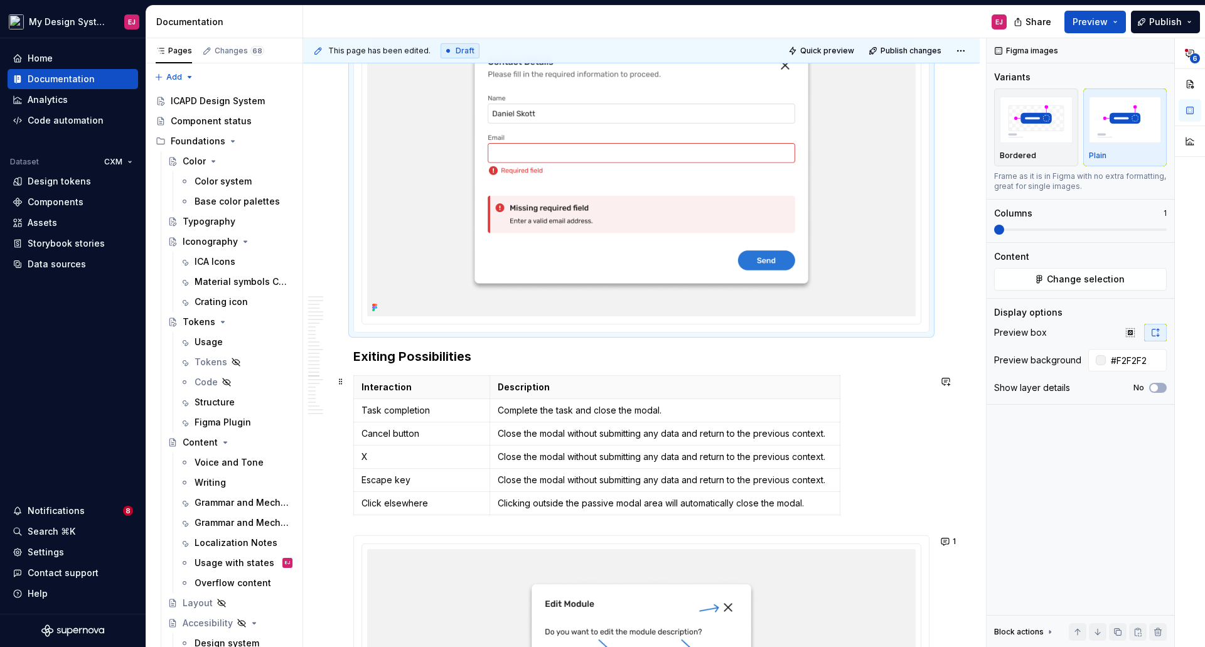
scroll to position [8849, 0]
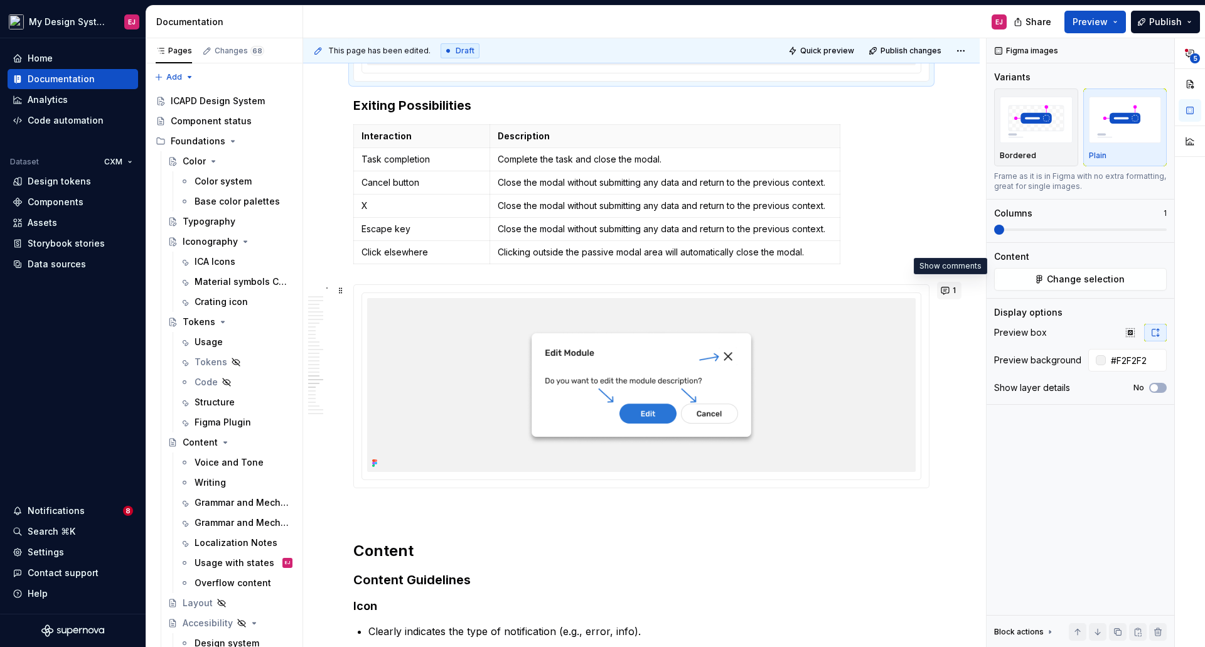
click at [953, 289] on span "1" at bounding box center [954, 291] width 3 height 10
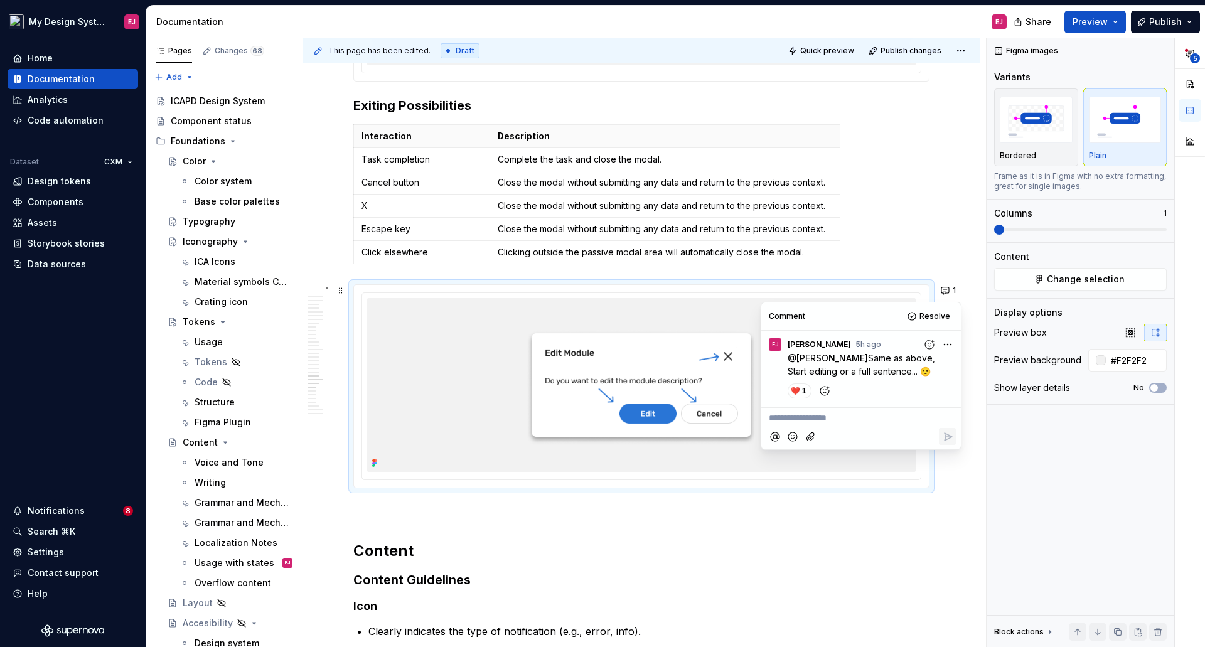
click at [938, 314] on span "Resolve" at bounding box center [934, 316] width 31 height 10
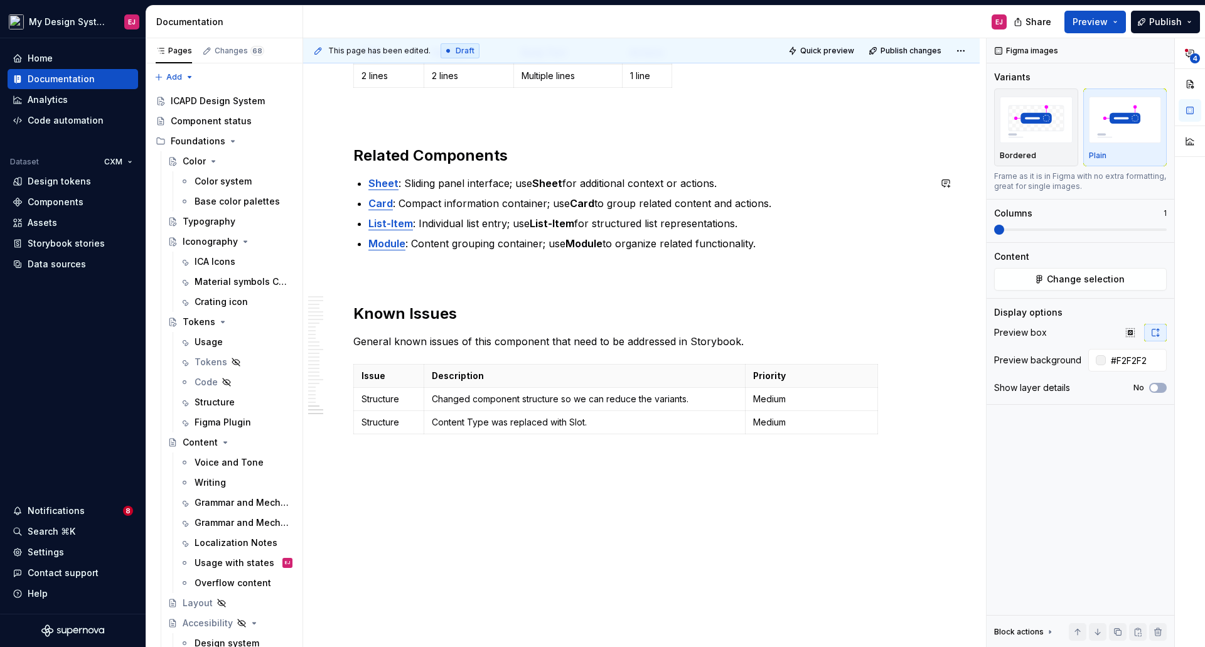
scroll to position [10563, 0]
click at [1194, 54] on span "4" at bounding box center [1195, 58] width 10 height 10
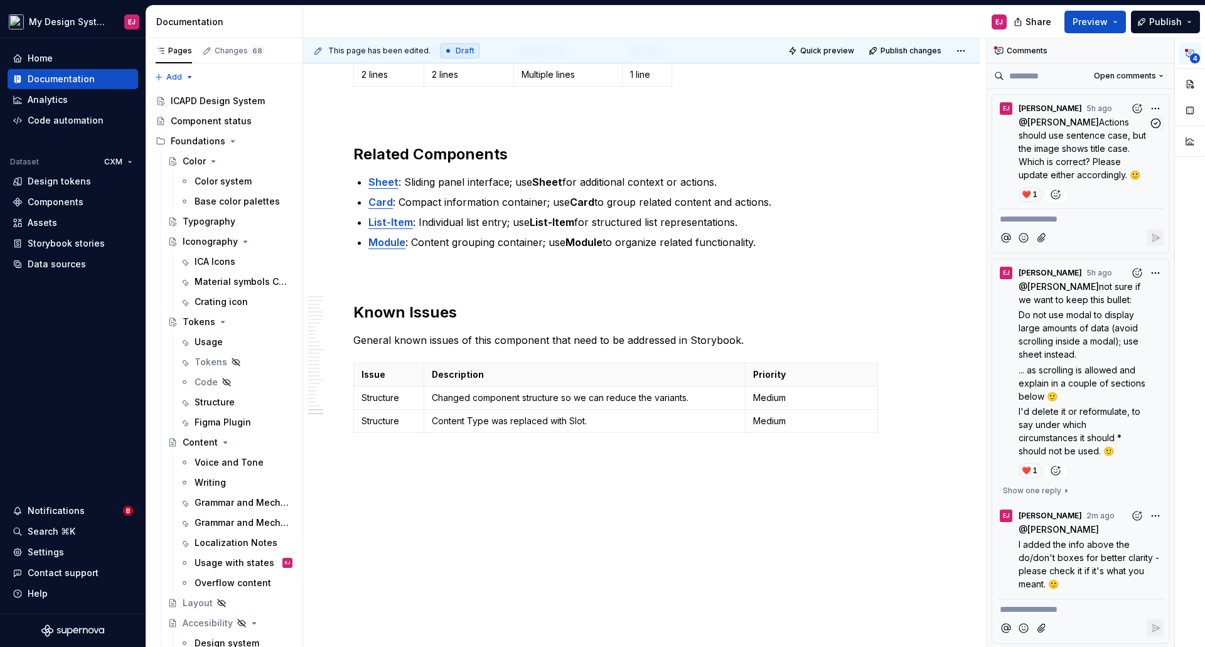
click at [1082, 150] on span "Actions should use sentence case, but the image shows title case. Which is corr…" at bounding box center [1084, 148] width 130 height 63
click at [1087, 133] on span "Actions should use sentence case, but the image shows title case. Which is corr…" at bounding box center [1084, 148] width 130 height 63
click at [1151, 121] on icon "button" at bounding box center [1156, 123] width 12 height 12
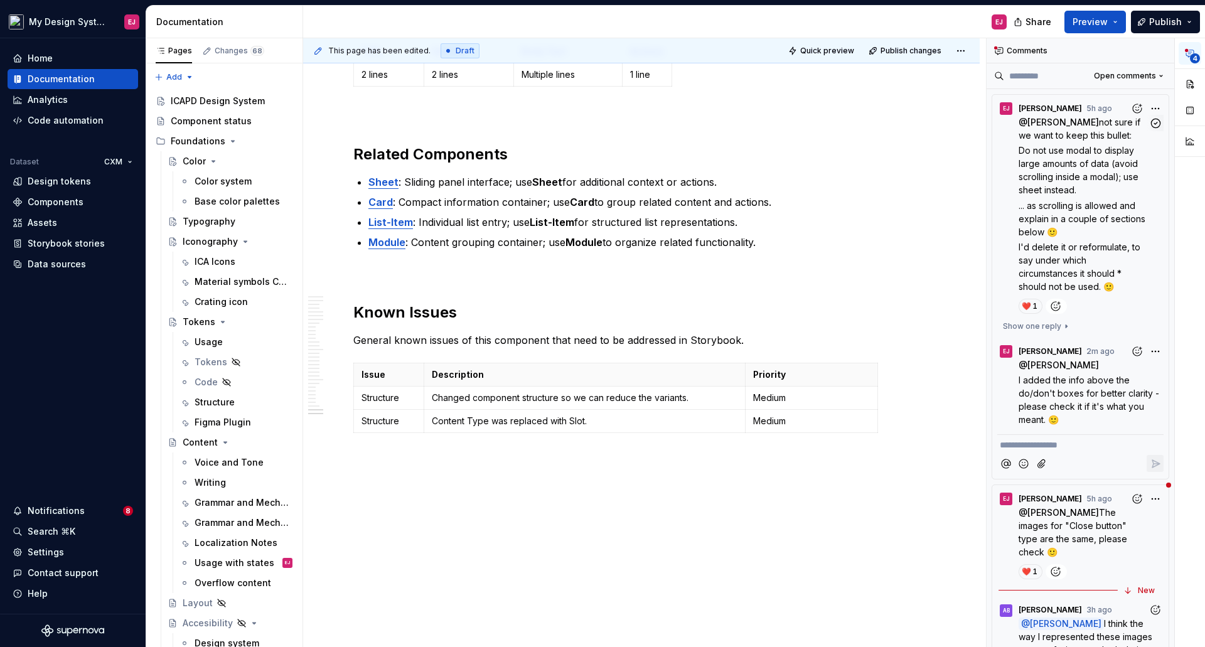
click at [1097, 151] on span "Do not use modal to display large amounts of data (avoid scrolling inside a mod…" at bounding box center [1080, 170] width 122 height 50
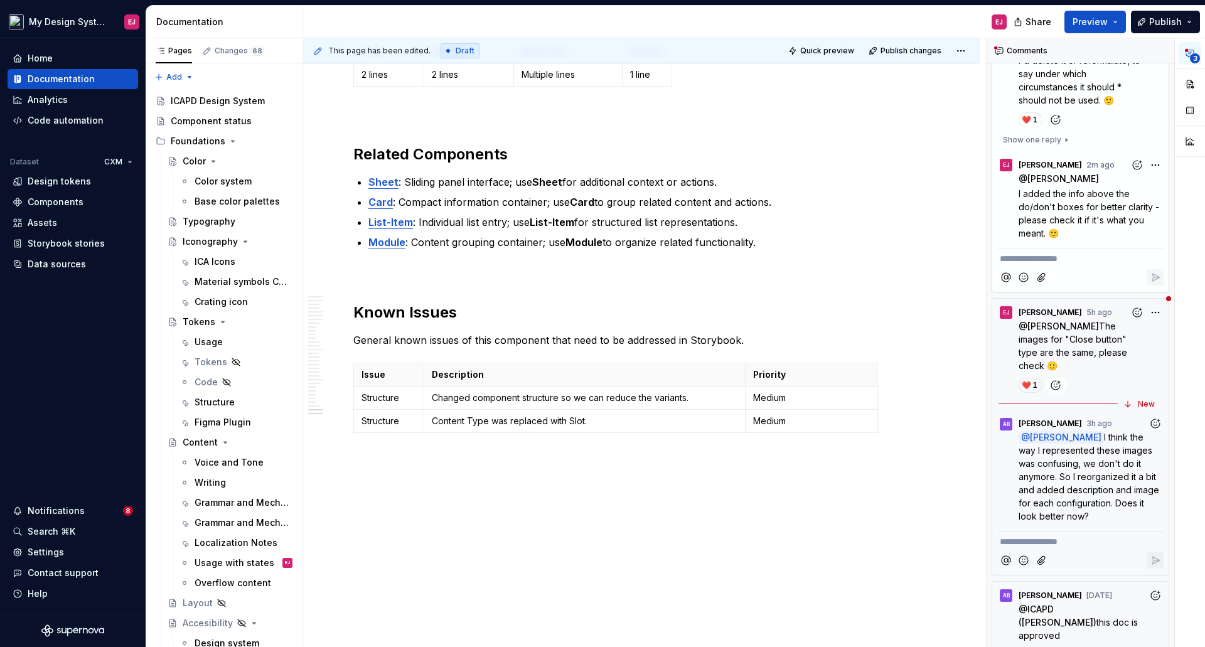
scroll to position [188, 0]
click at [1077, 335] on span "The images for "Close button" type are the same, please check 🙂" at bounding box center [1074, 344] width 111 height 50
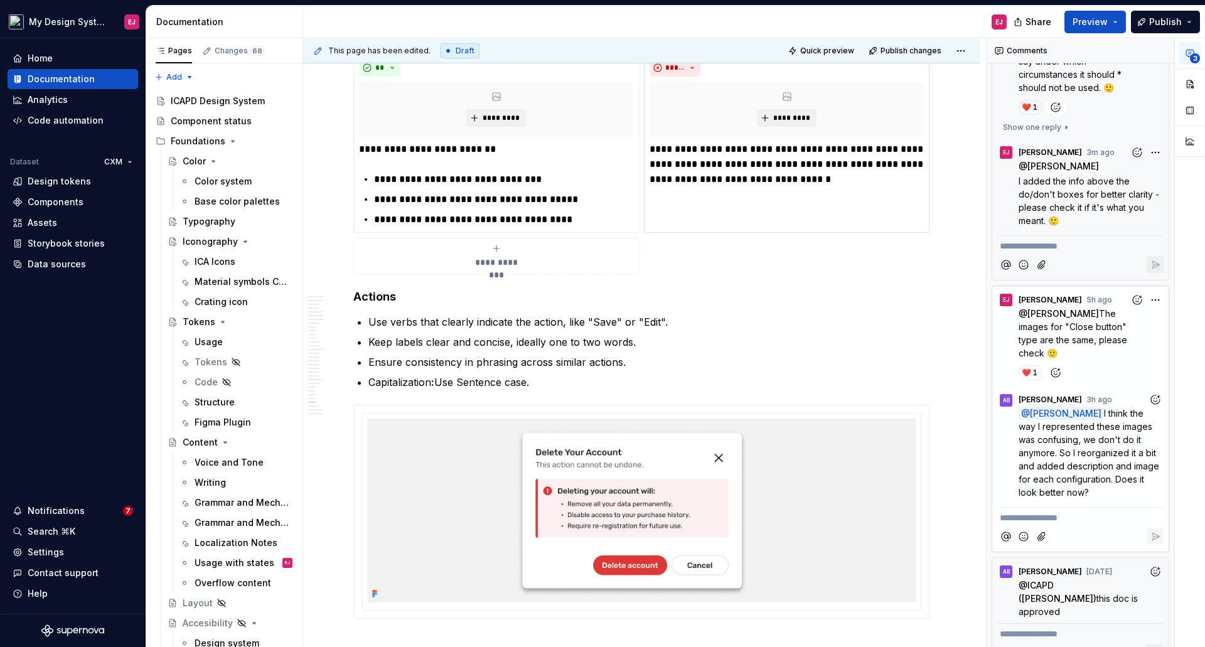
scroll to position [9810, 0]
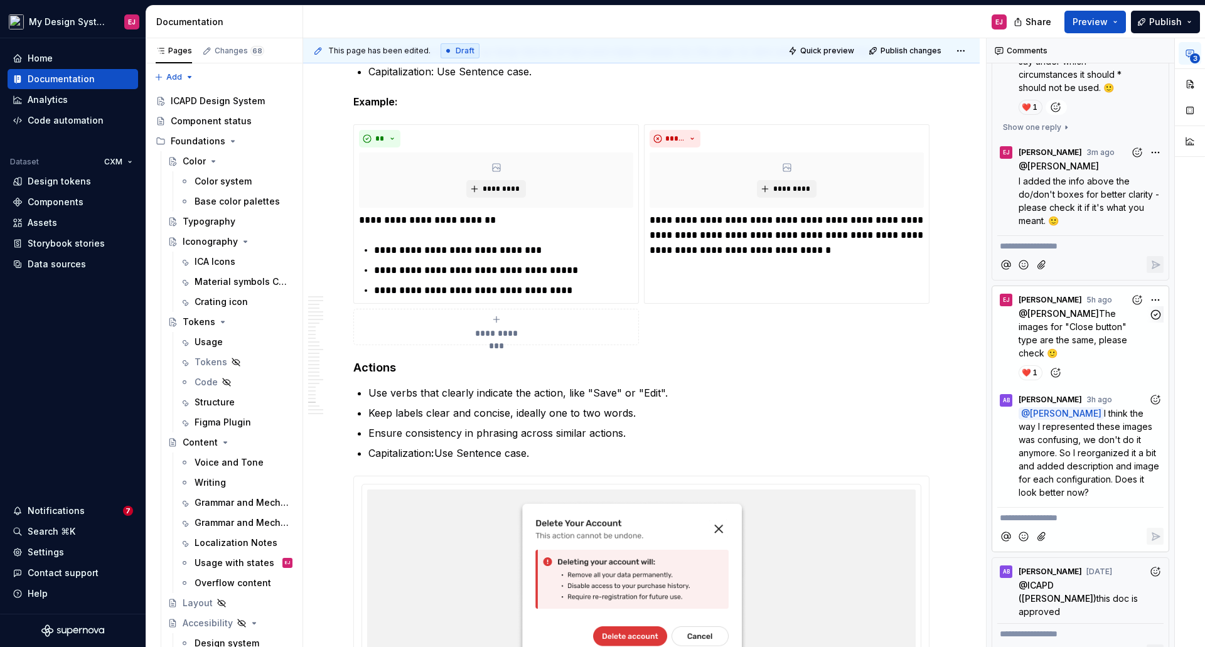
click at [1057, 315] on span "[PERSON_NAME]" at bounding box center [1063, 313] width 72 height 11
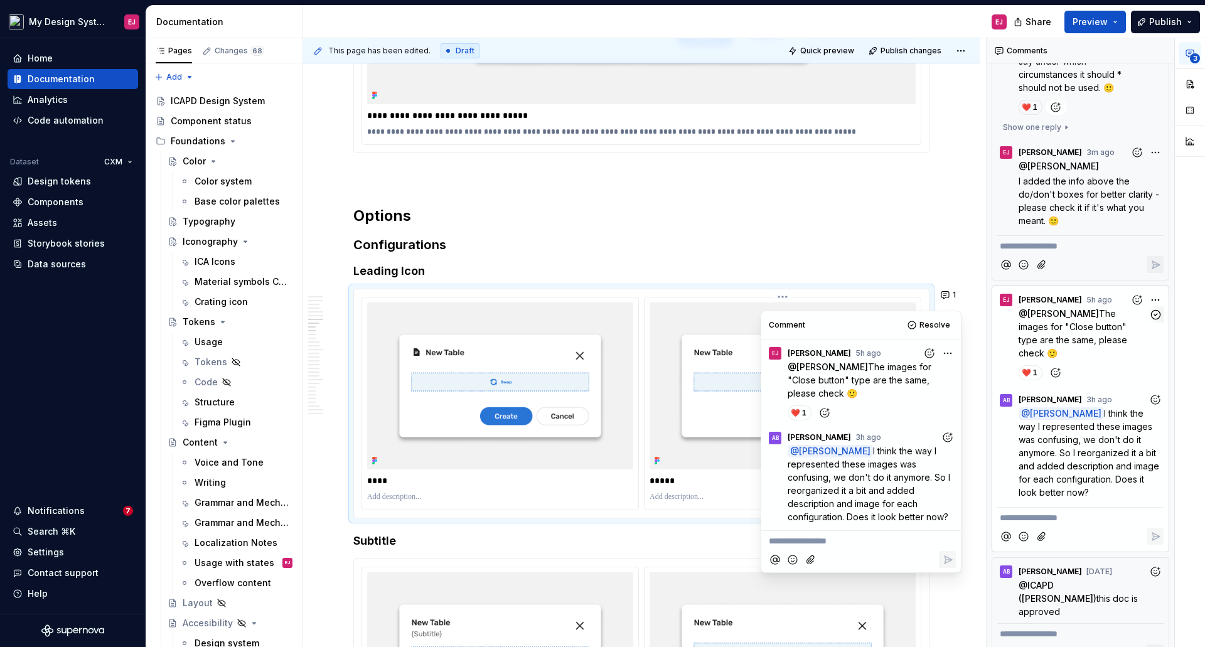
scroll to position [3472, 0]
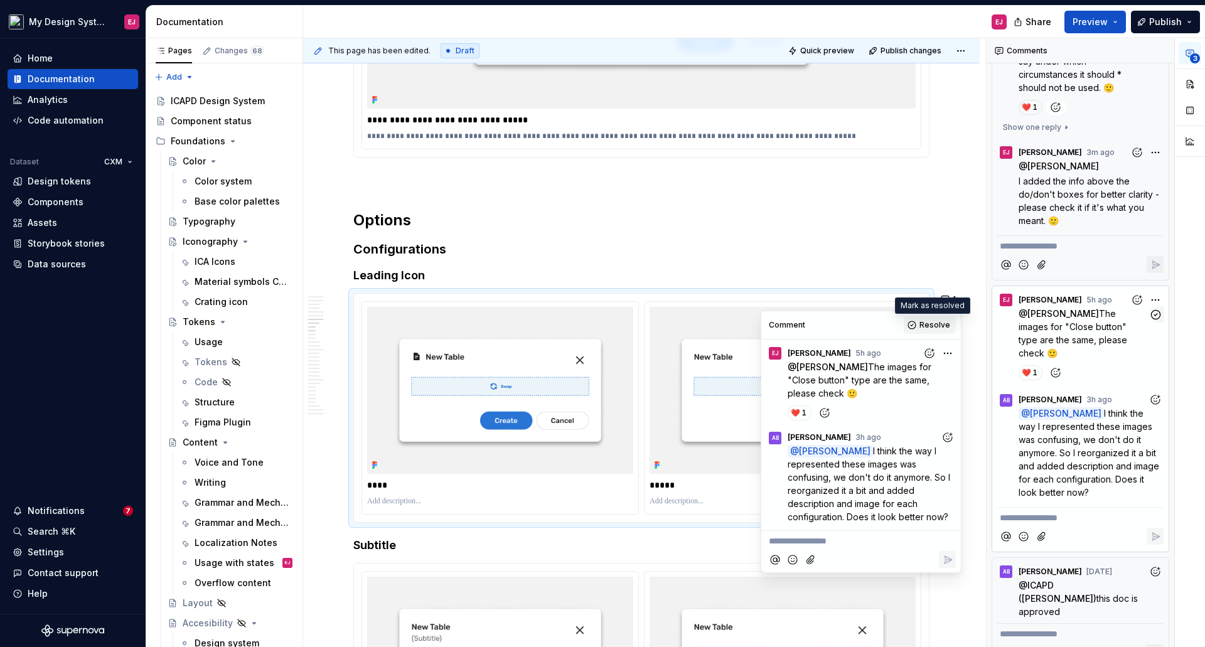
click at [930, 327] on span "Resolve" at bounding box center [934, 325] width 31 height 10
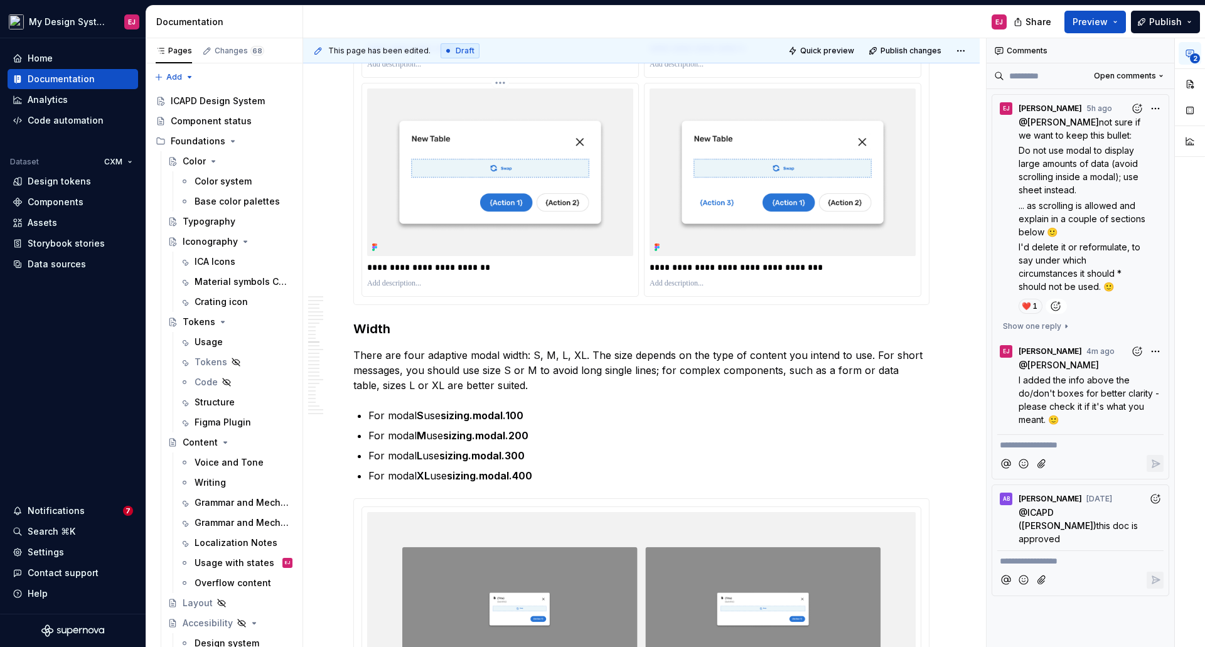
scroll to position [4727, 0]
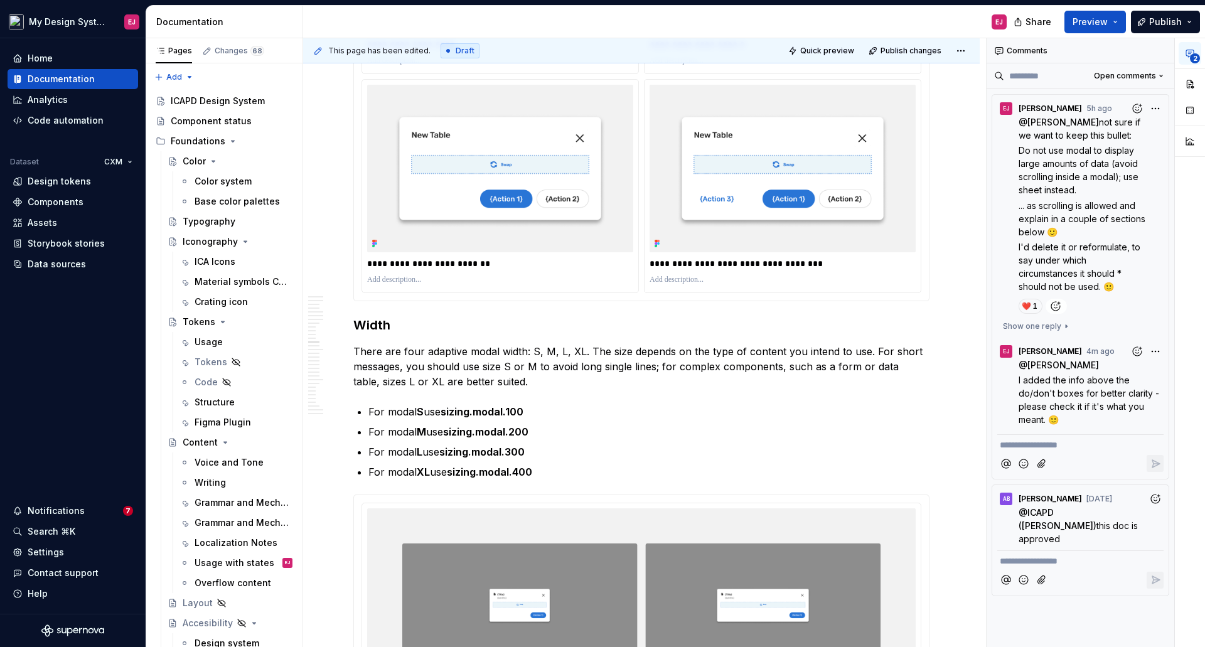
click at [1053, 382] on span "I added the info above the do/don't boxes for better clarity - please check it …" at bounding box center [1090, 400] width 143 height 50
click at [1047, 327] on span "Show one reply" at bounding box center [1032, 326] width 58 height 10
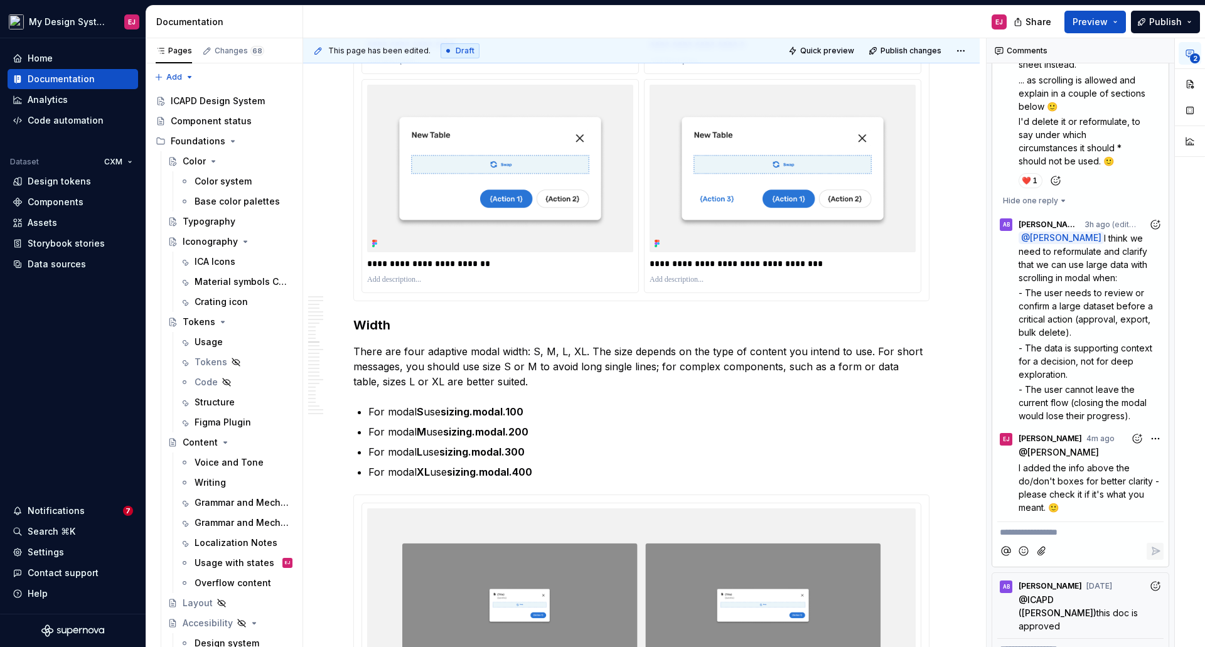
scroll to position [153, 0]
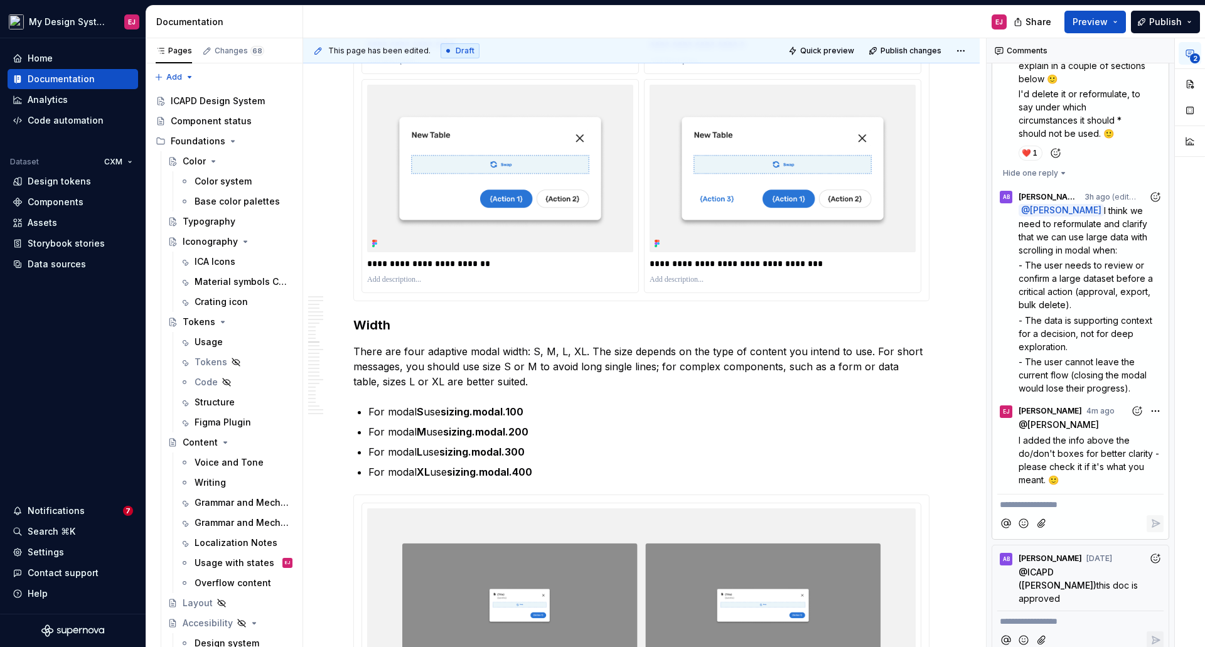
click at [857, 430] on p "For modal M use sizing.modal.200" at bounding box center [648, 431] width 561 height 15
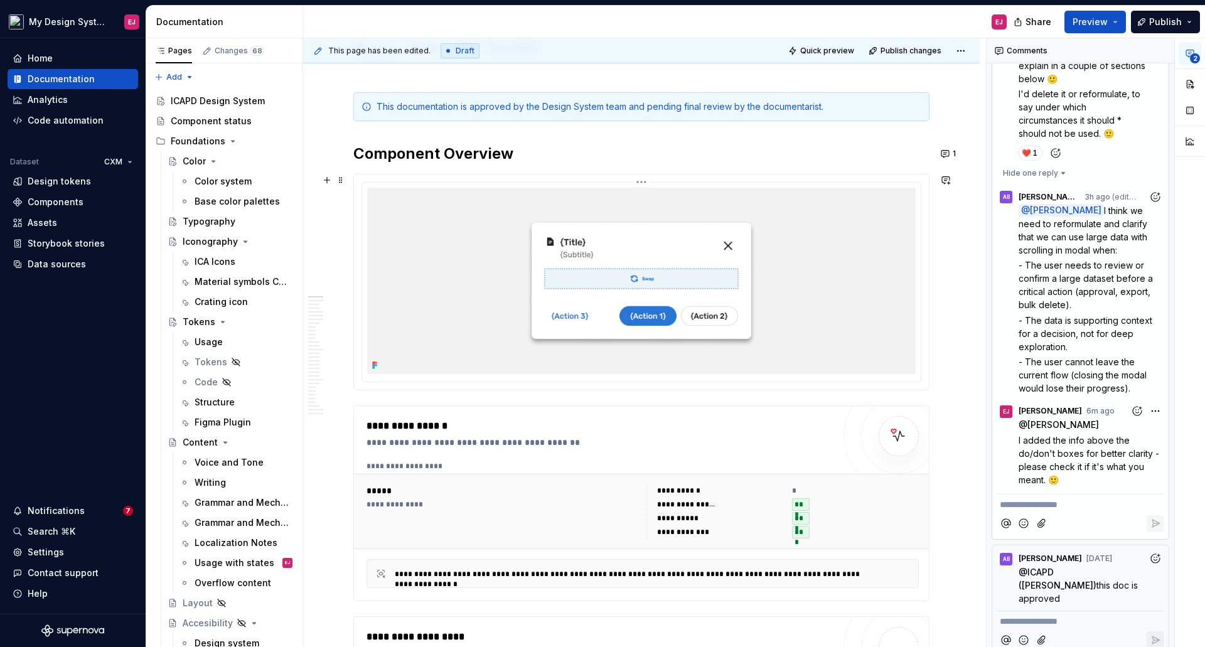
scroll to position [0, 0]
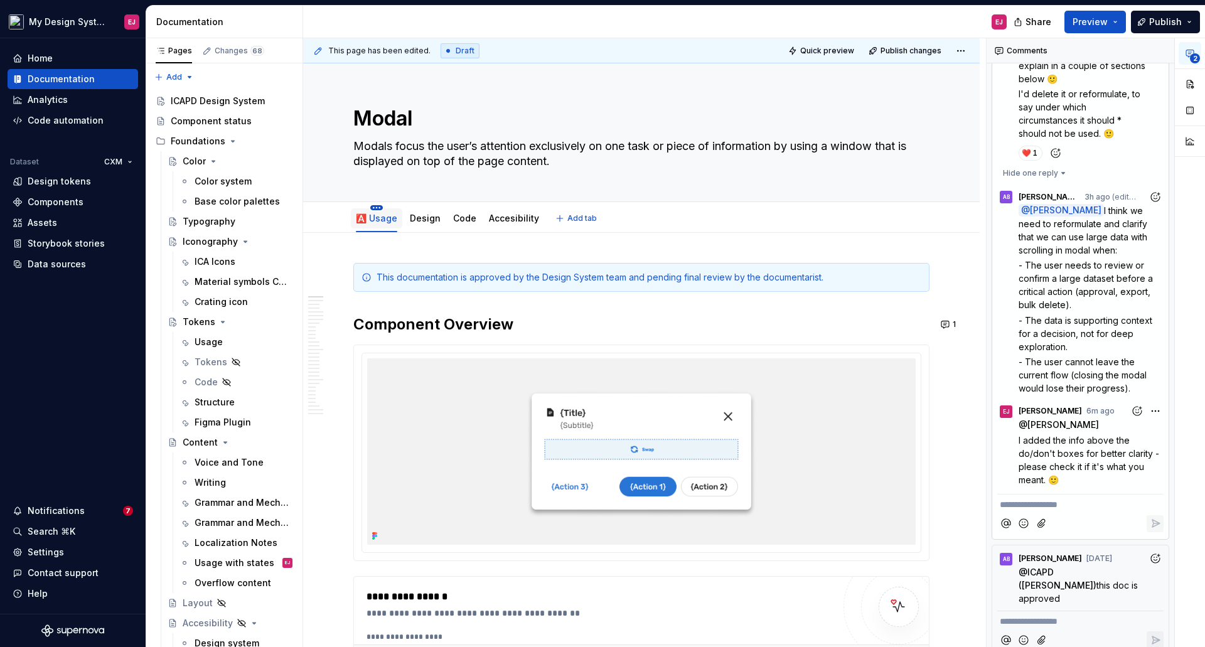
click at [380, 207] on html "My Design System EJ Home Documentation Analytics Code automation Dataset CXM De…" at bounding box center [602, 323] width 1205 height 647
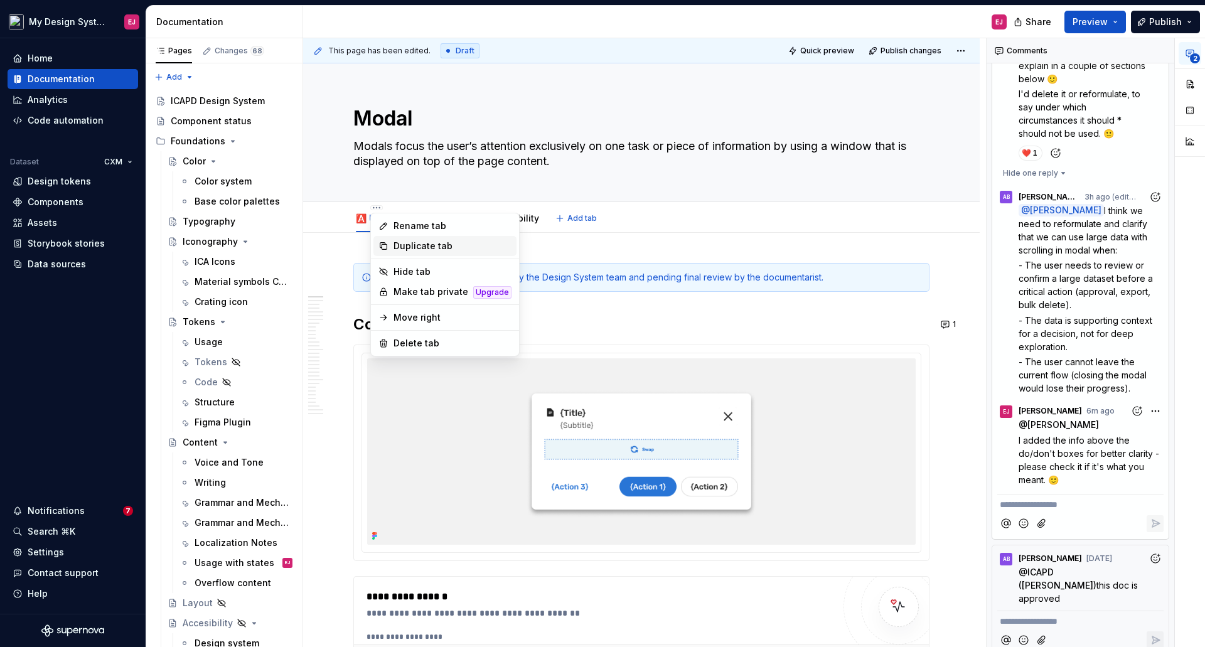
type textarea "*"
click at [416, 228] on div "Rename tab" at bounding box center [452, 226] width 118 height 13
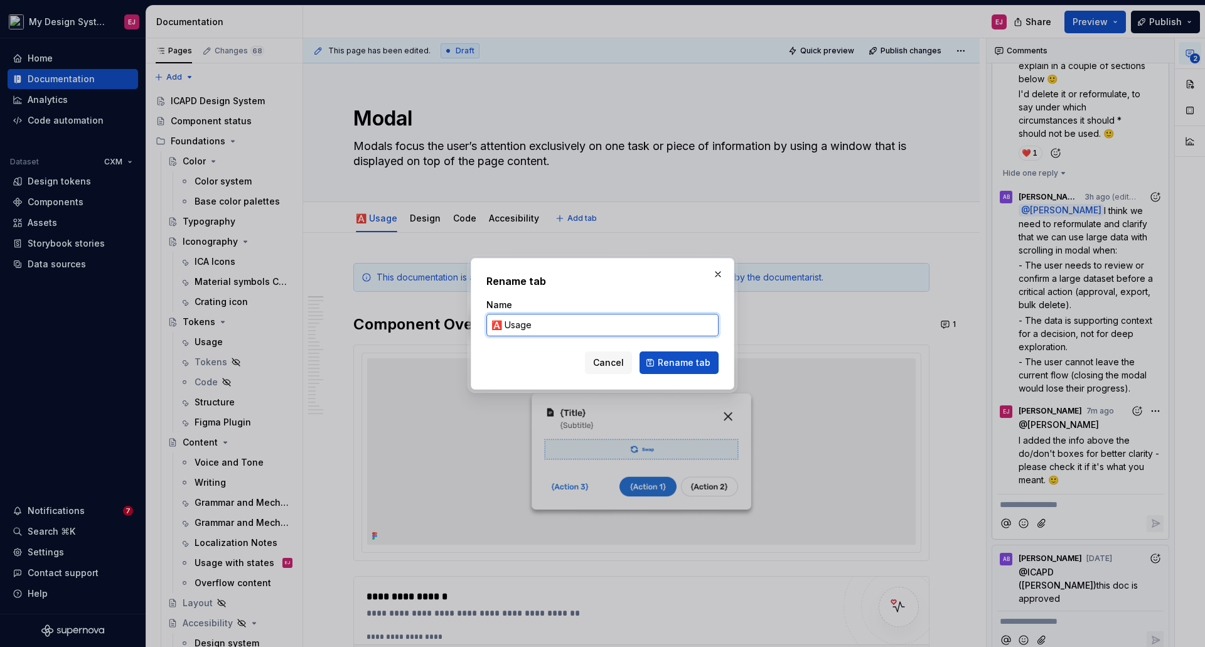
drag, startPoint x: 502, startPoint y: 324, endPoint x: 461, endPoint y: 329, distance: 41.2
click at [461, 329] on div "Rename tab Name 🅰️ Usage Cancel Rename tab" at bounding box center [602, 323] width 1205 height 647
paste input "✅"
type input "✅ Usage"
click at [679, 361] on span "Rename tab" at bounding box center [684, 362] width 53 height 13
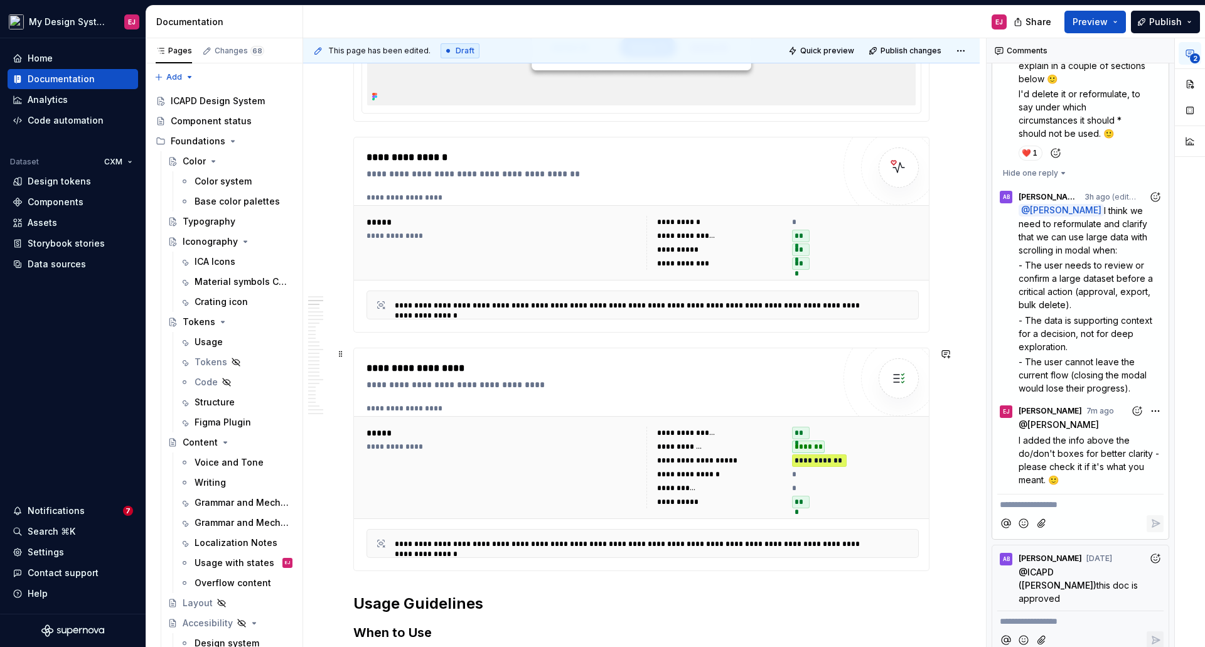
scroll to position [753, 0]
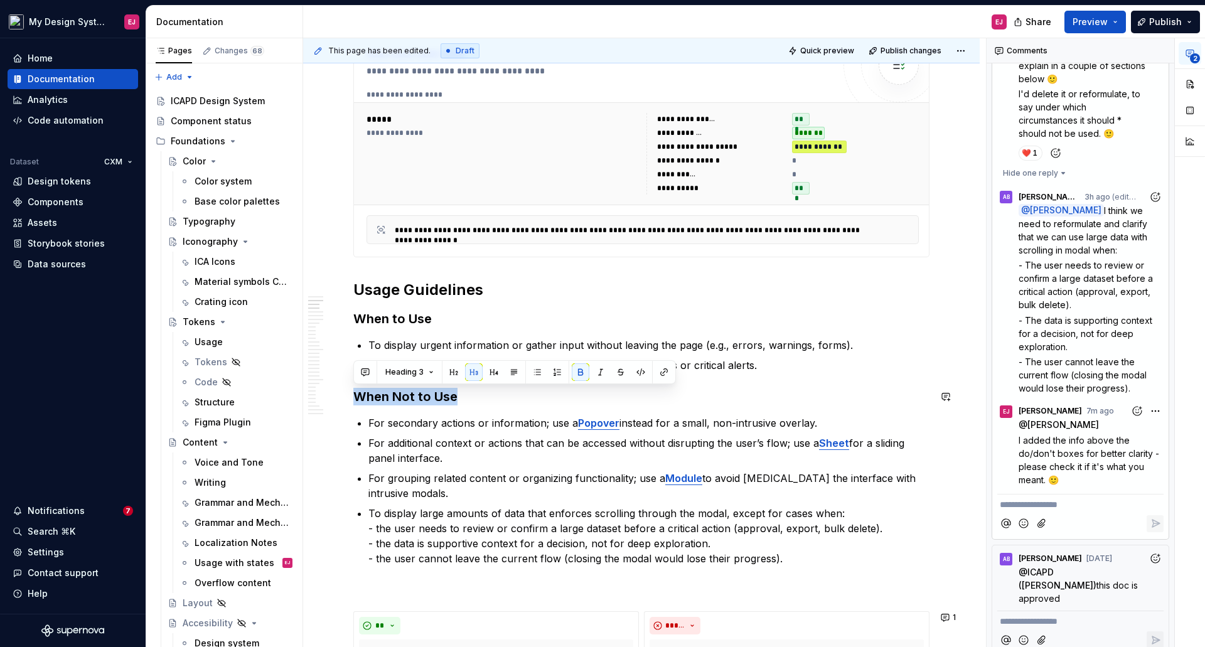
drag, startPoint x: 463, startPoint y: 398, endPoint x: 351, endPoint y: 387, distance: 112.9
copy strong "When Not to Use"
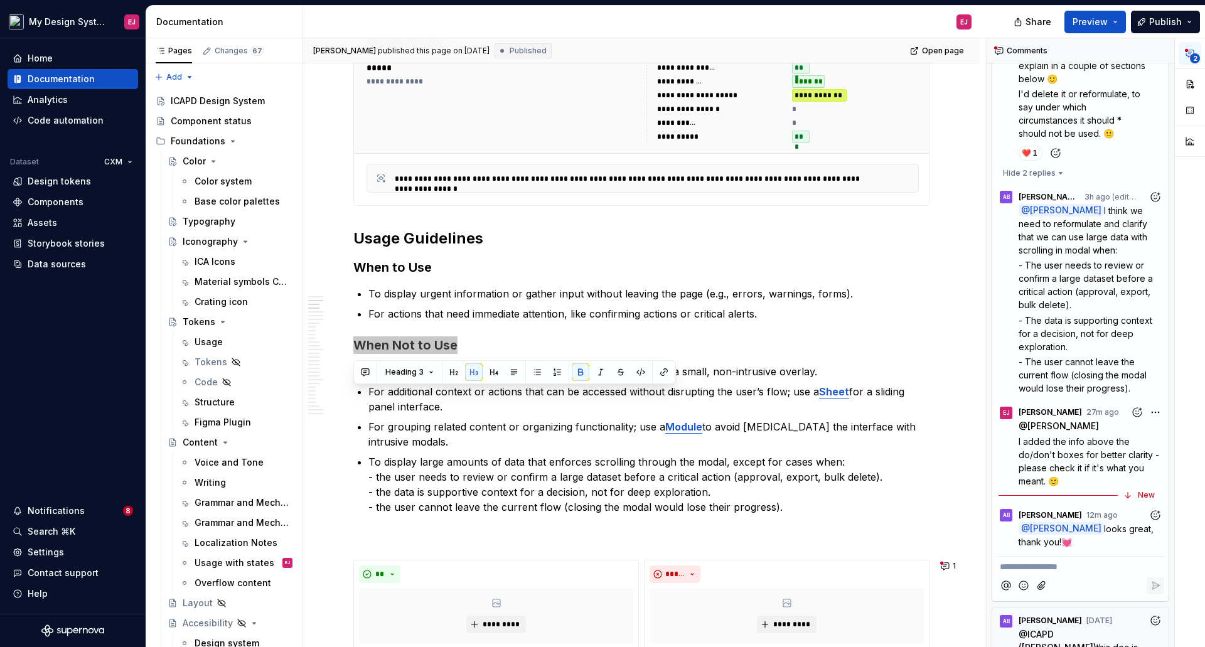
type textarea "*"
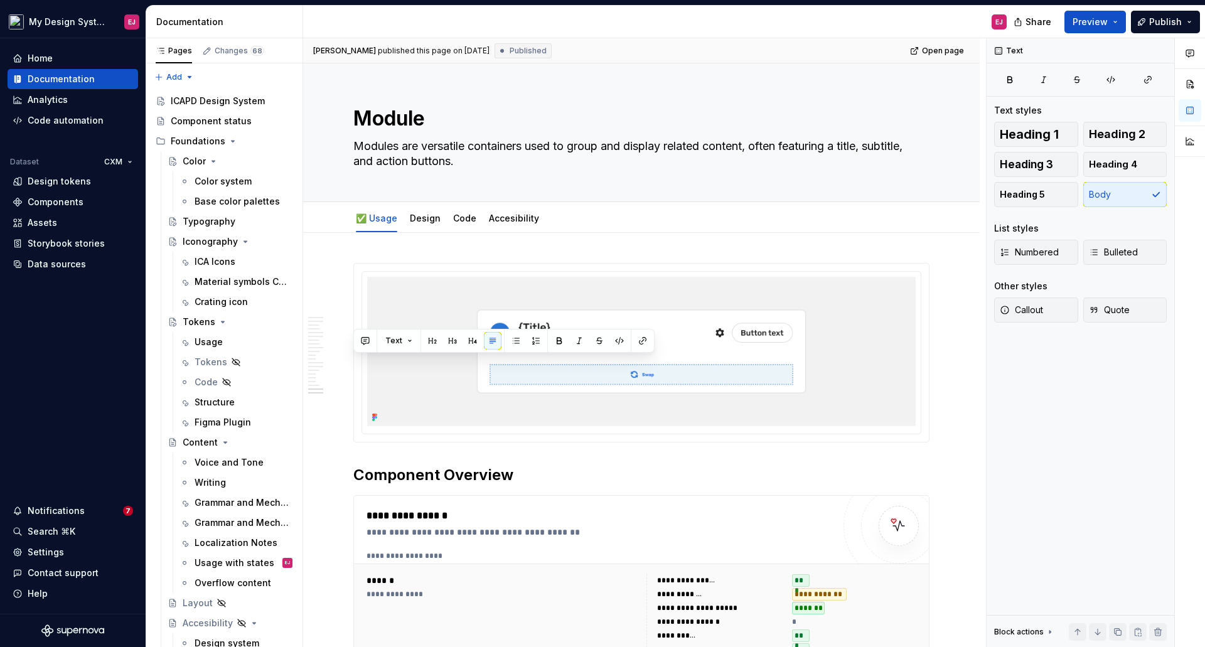
scroll to position [5602, 0]
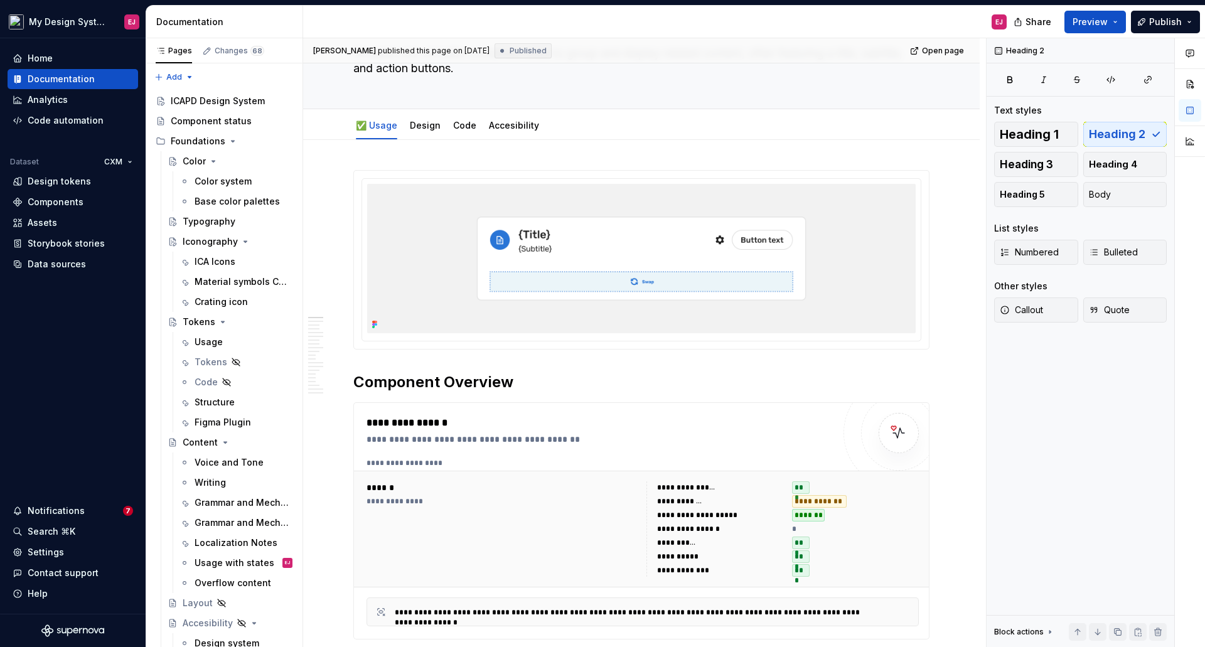
scroll to position [0, 0]
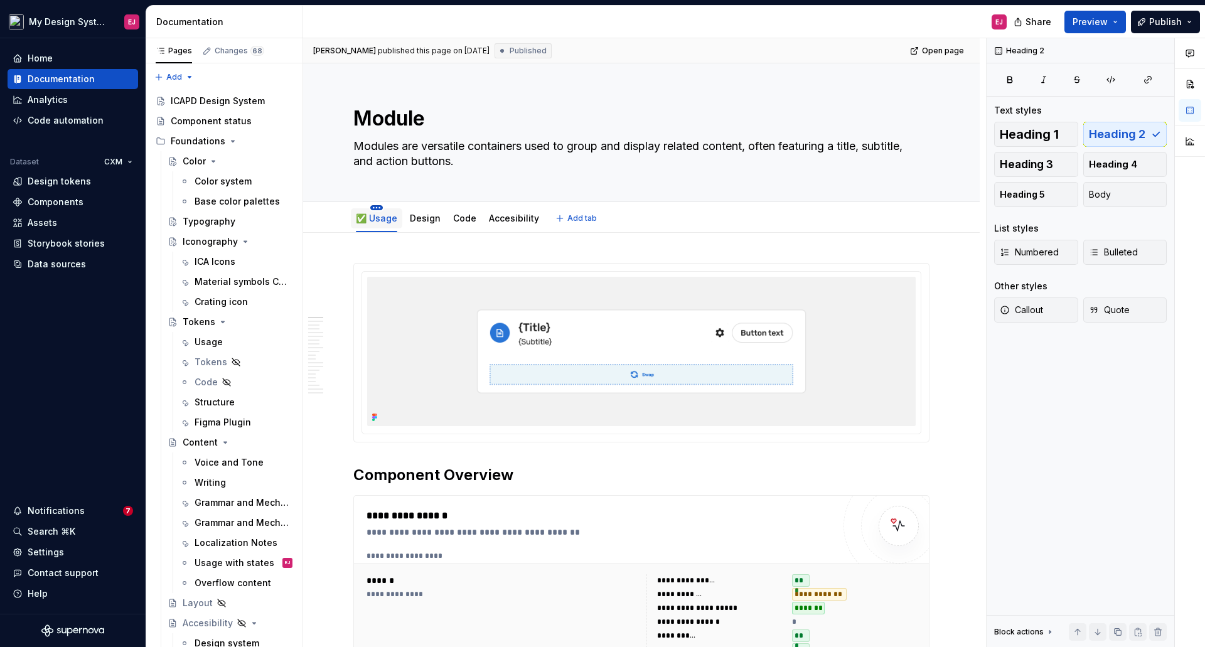
click at [375, 206] on html "My Design System EJ Home Documentation Analytics Code automation Dataset CXM De…" at bounding box center [602, 323] width 1205 height 647
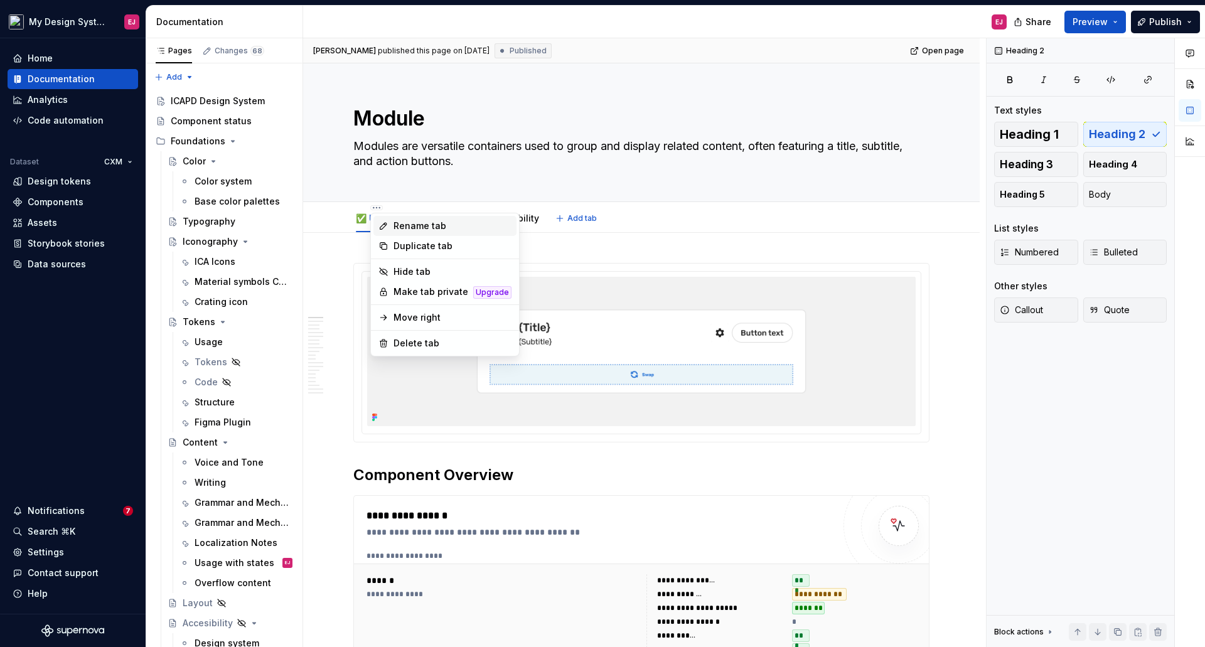
click at [412, 226] on div "Rename tab" at bounding box center [452, 226] width 118 height 13
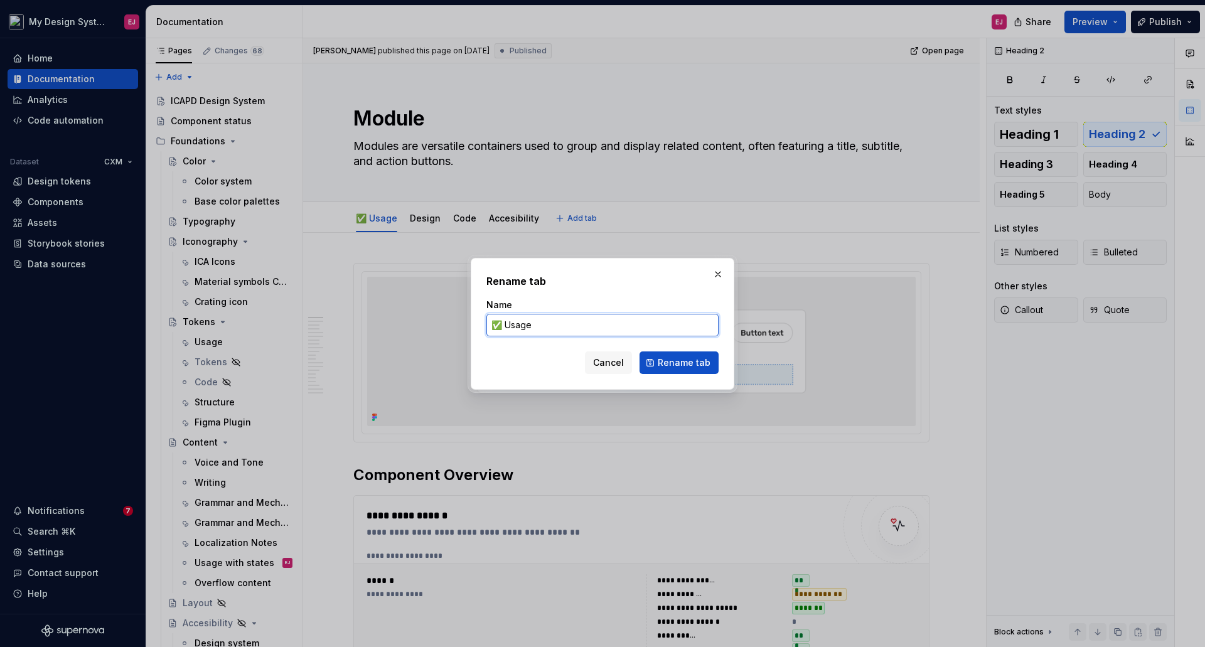
drag, startPoint x: 502, startPoint y: 326, endPoint x: 488, endPoint y: 324, distance: 13.9
click at [488, 324] on input "✅ Usage" at bounding box center [602, 325] width 232 height 23
type textarea "*"
